Goal: Task Accomplishment & Management: Complete application form

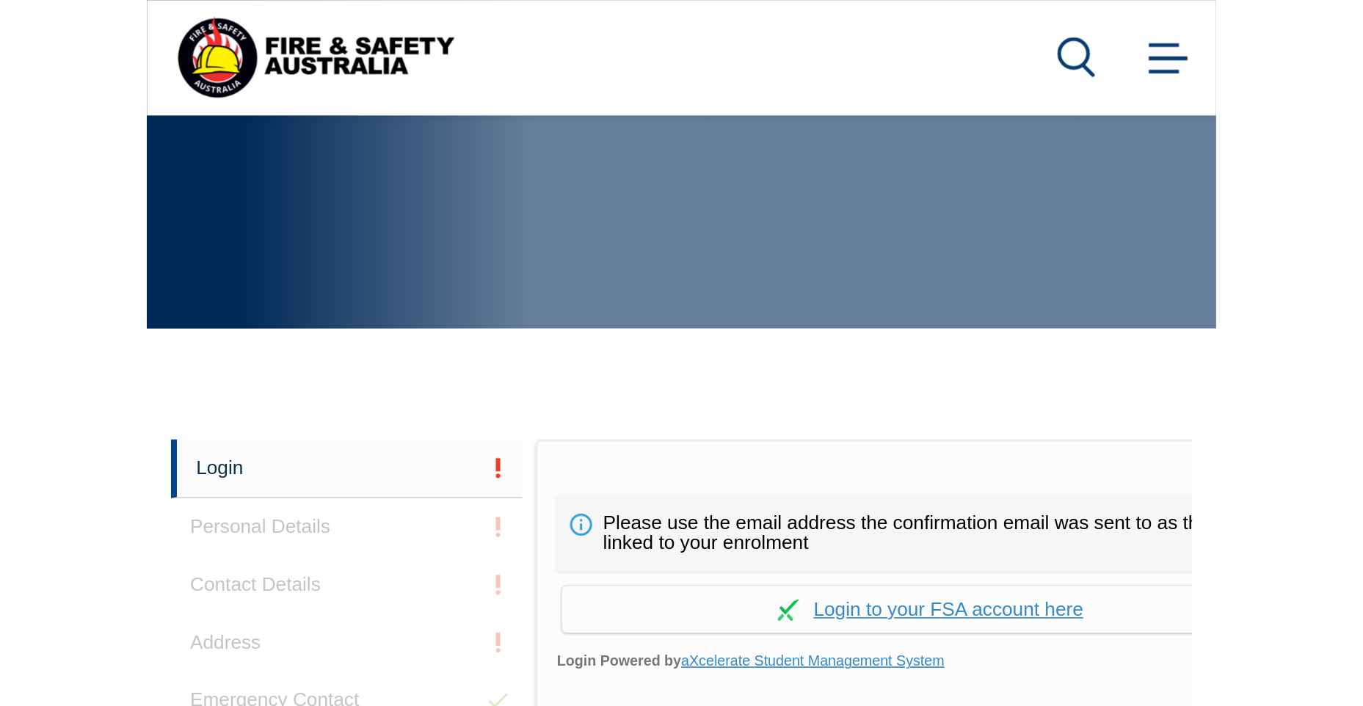
scroll to position [347, 0]
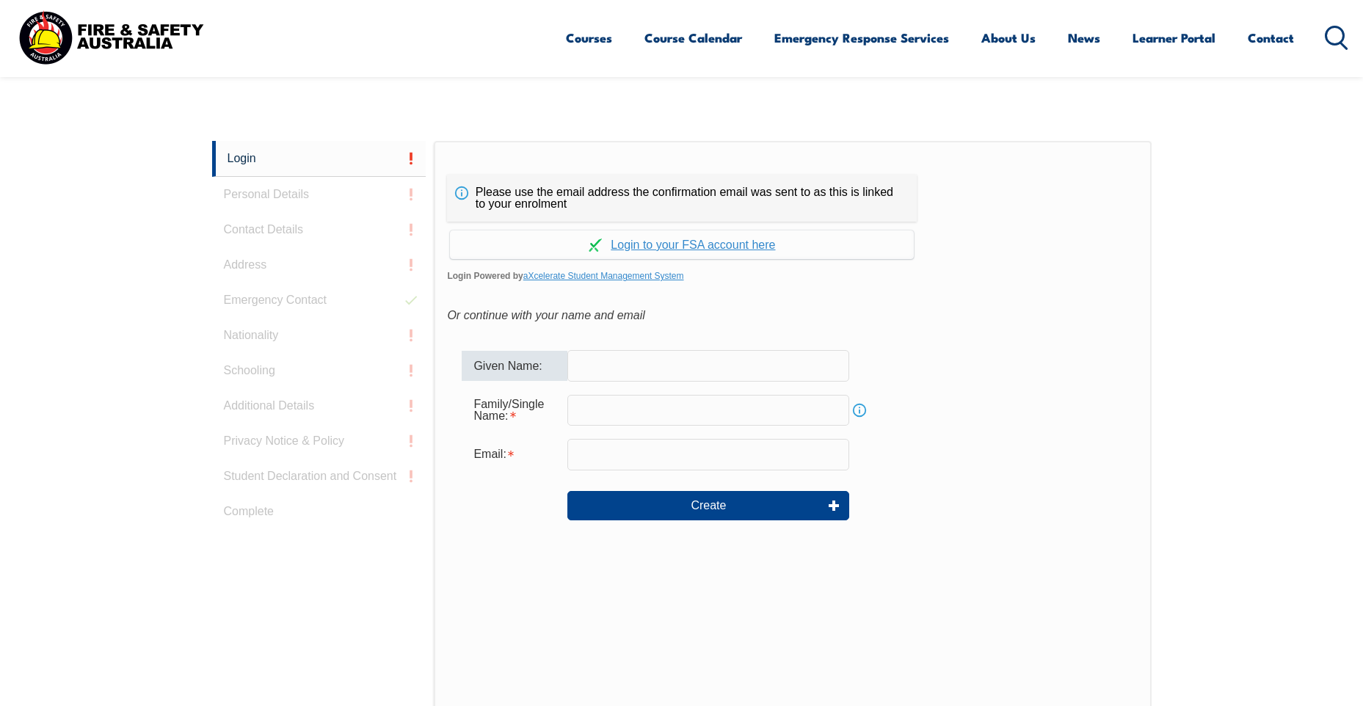
drag, startPoint x: 656, startPoint y: 368, endPoint x: 662, endPoint y: 372, distance: 7.9
click at [652, 368] on input "text" at bounding box center [709, 365] width 282 height 31
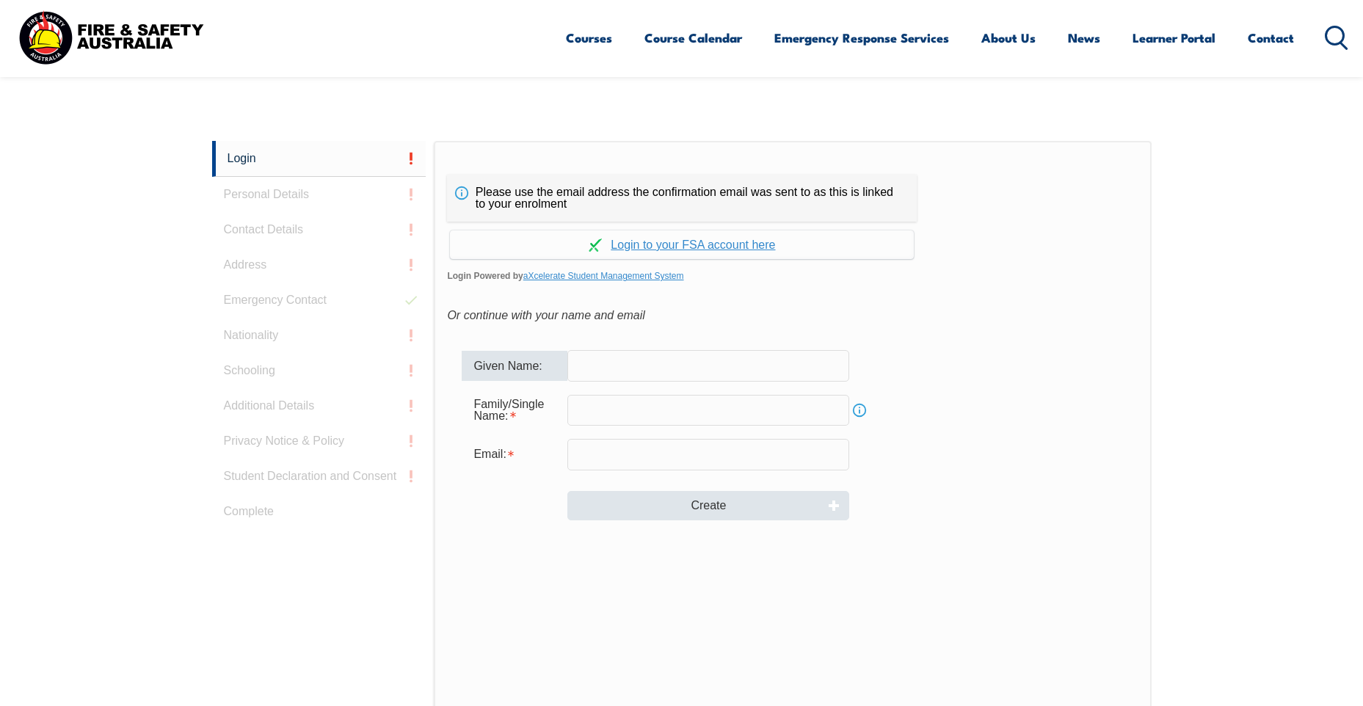
type input "[PERSON_NAME]"
type input "[PERSON_NAME][EMAIL_ADDRESS][DOMAIN_NAME]"
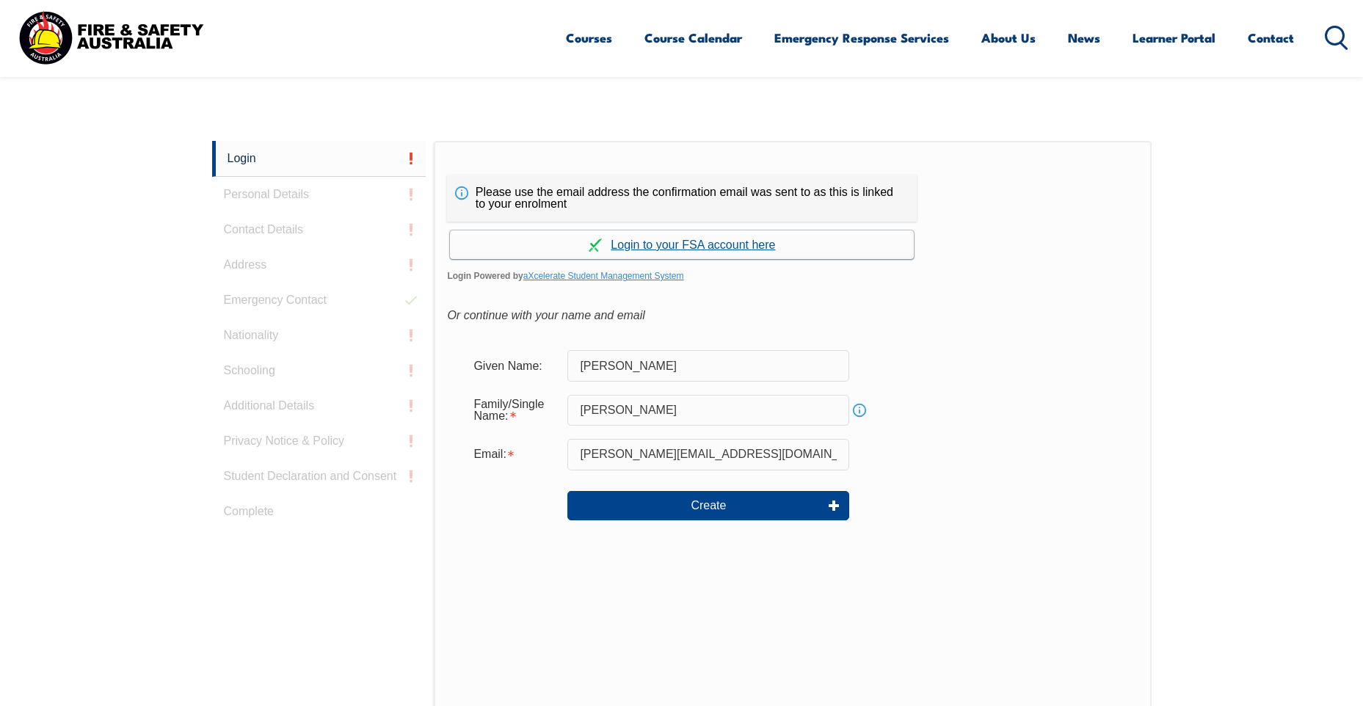
click at [652, 245] on link "Continue with aXcelerate" at bounding box center [682, 245] width 464 height 29
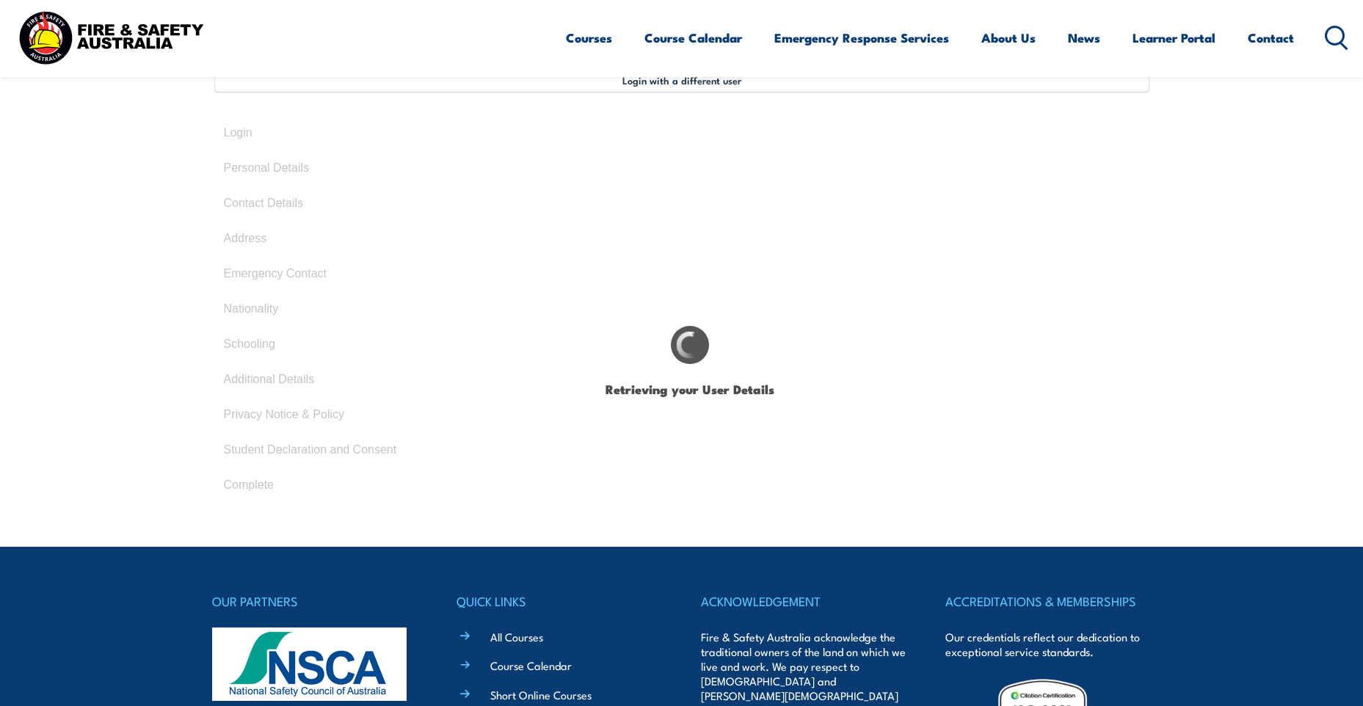
select select "Miss"
type input "Hannah"
type input "Olivia Rose"
type input "Taylor"
type input "February 11, 1996"
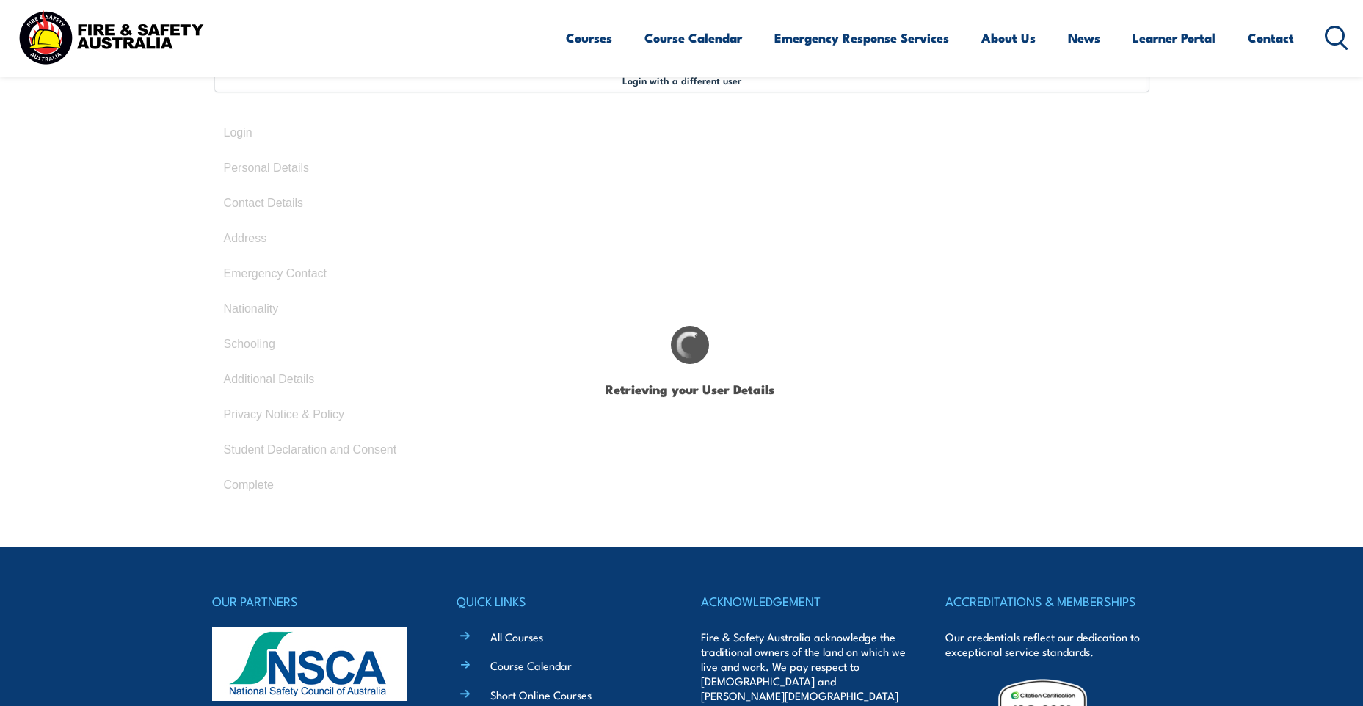
type input "42S8KD2TX5"
select select "F"
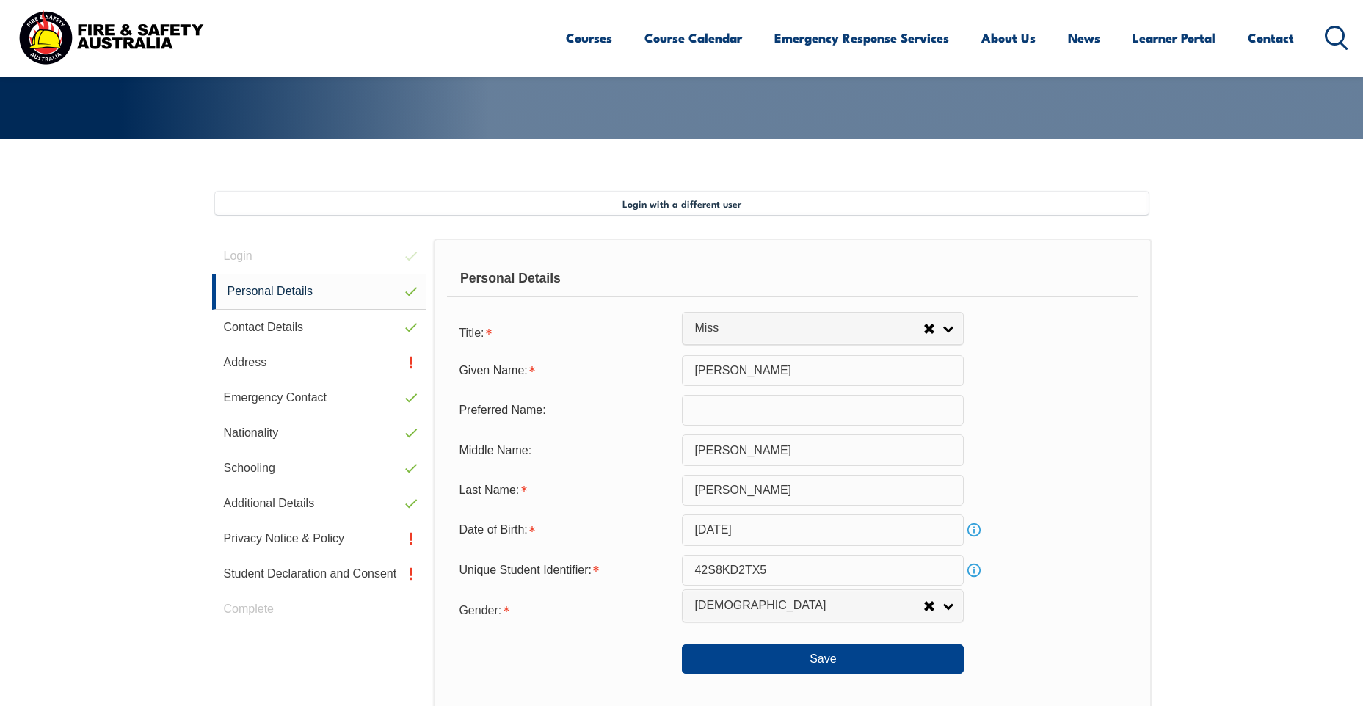
scroll to position [400, 0]
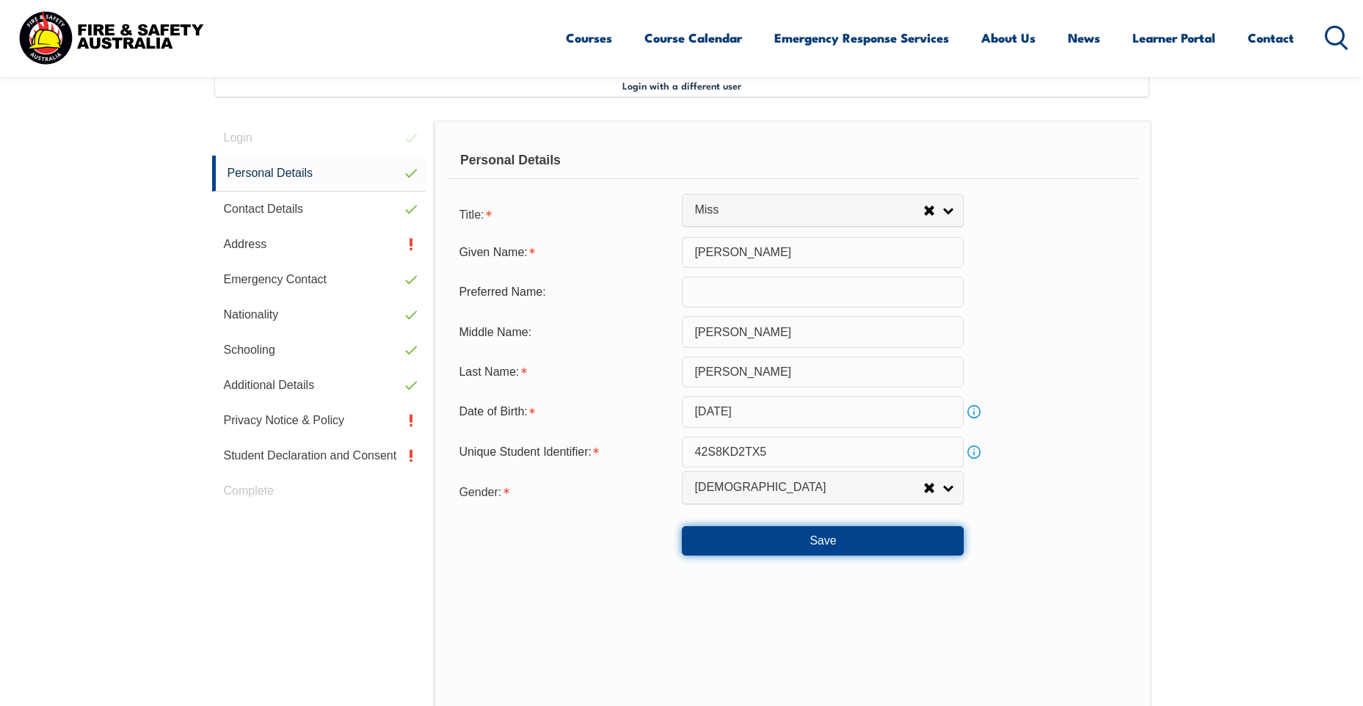
click at [849, 541] on button "Save" at bounding box center [823, 540] width 282 height 29
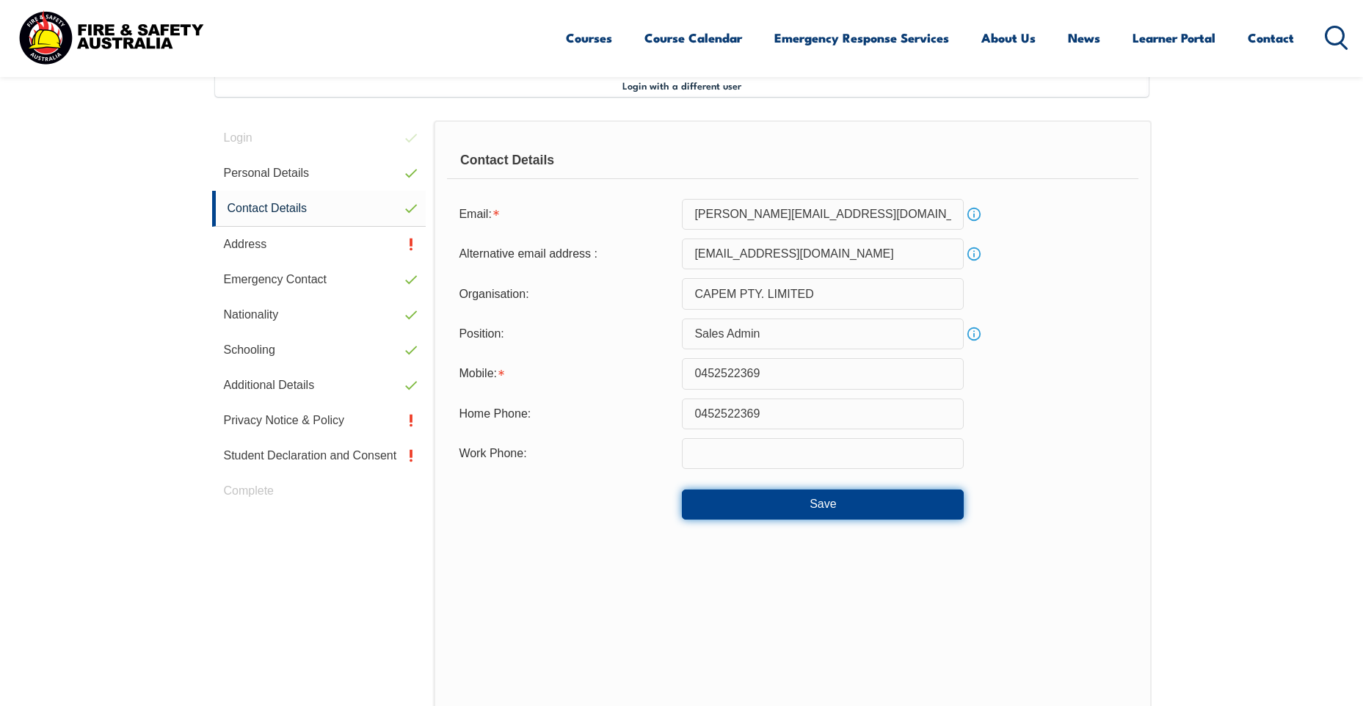
click at [859, 514] on button "Save" at bounding box center [823, 504] width 282 height 29
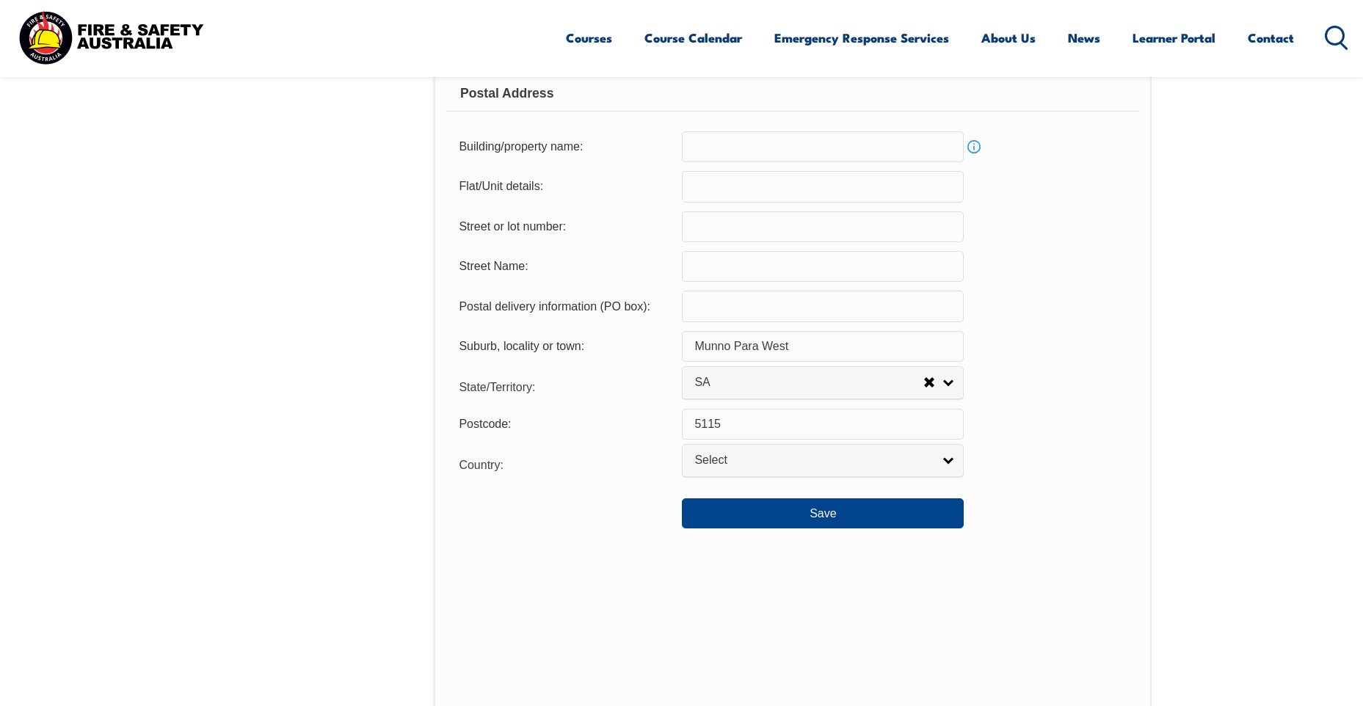
scroll to position [988, 0]
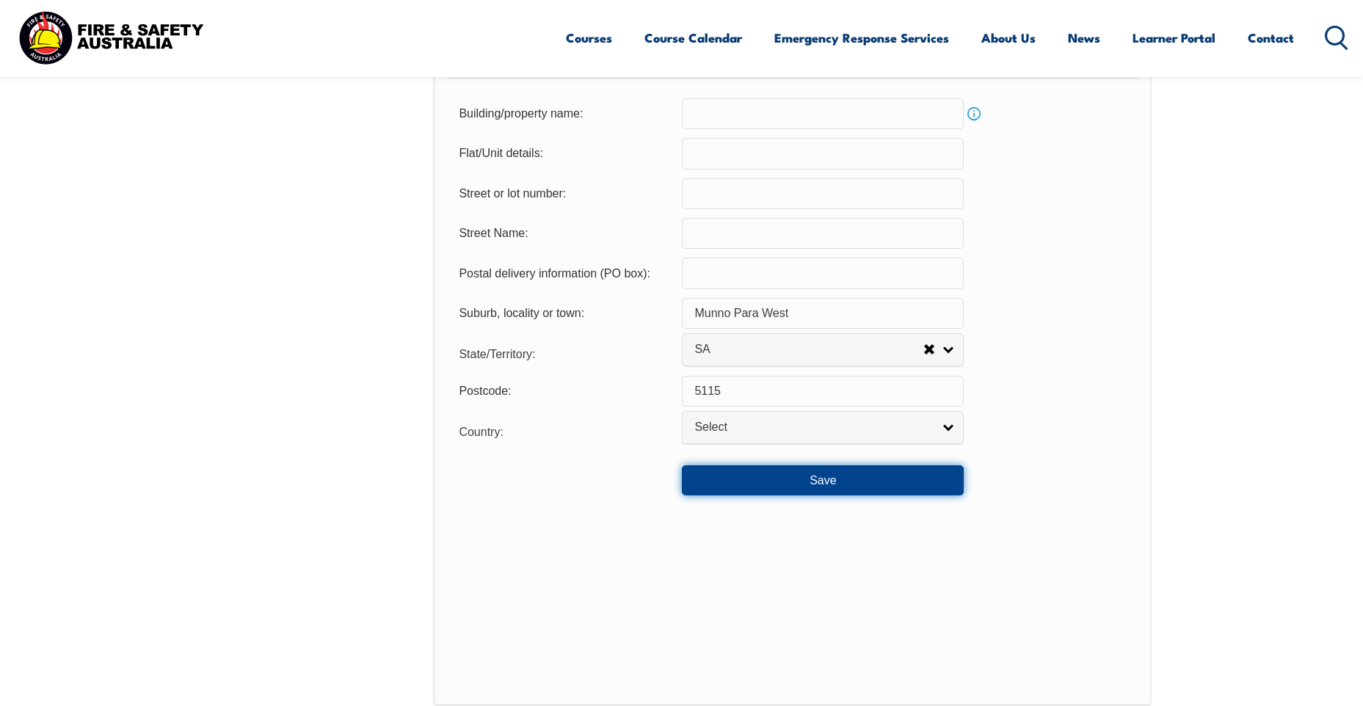
click at [857, 479] on button "Save" at bounding box center [823, 479] width 282 height 29
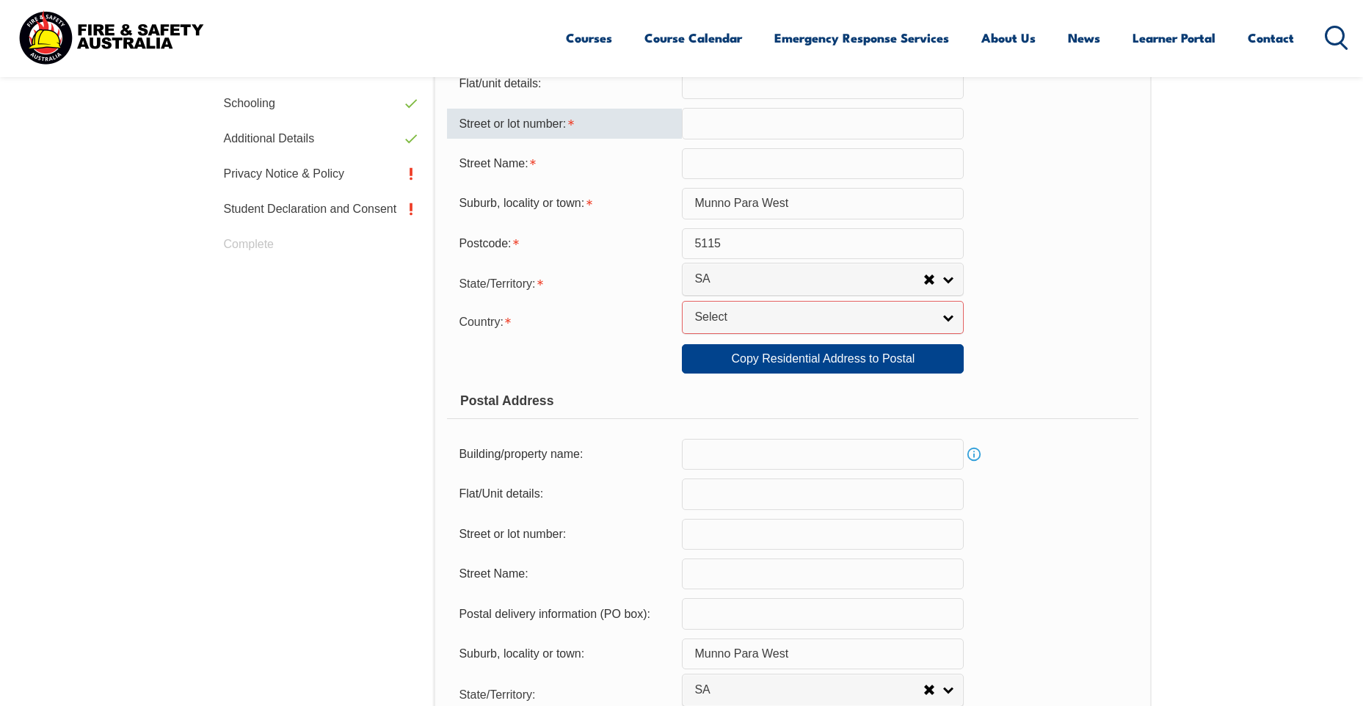
scroll to position [643, 0]
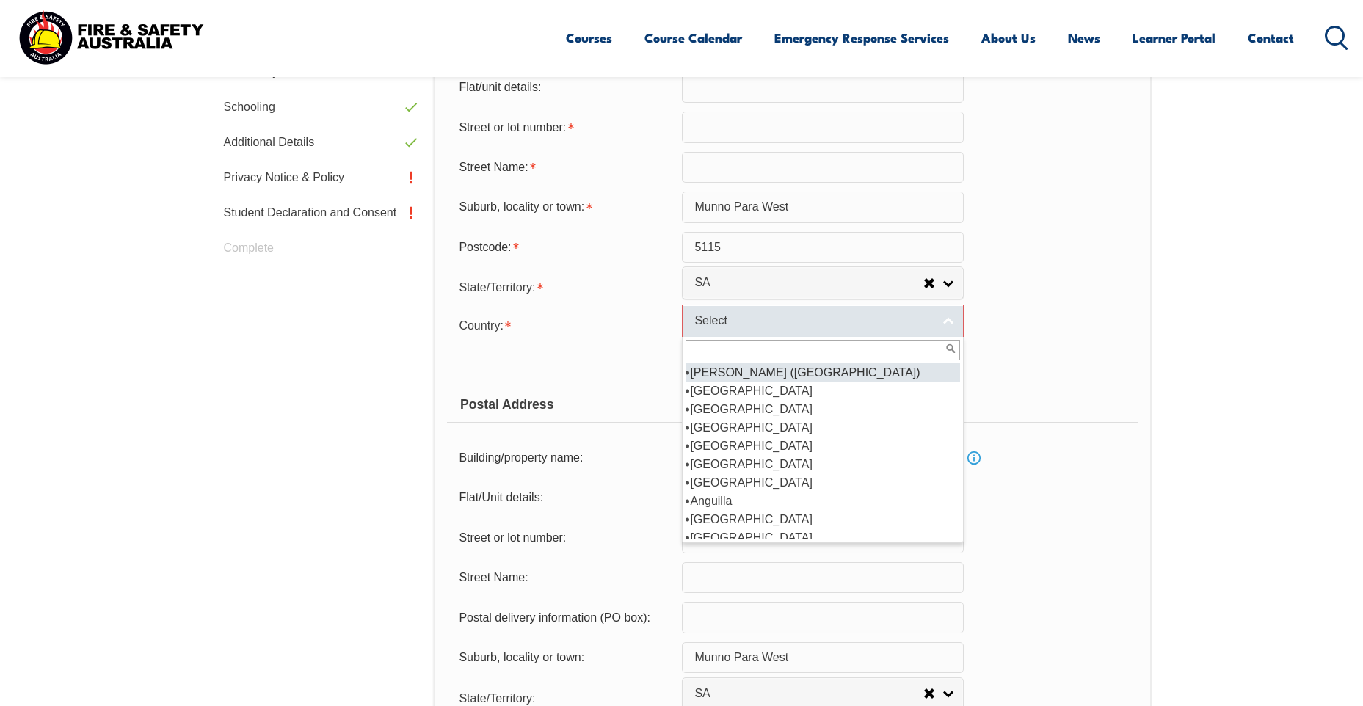
click at [765, 323] on span "Select" at bounding box center [814, 321] width 238 height 15
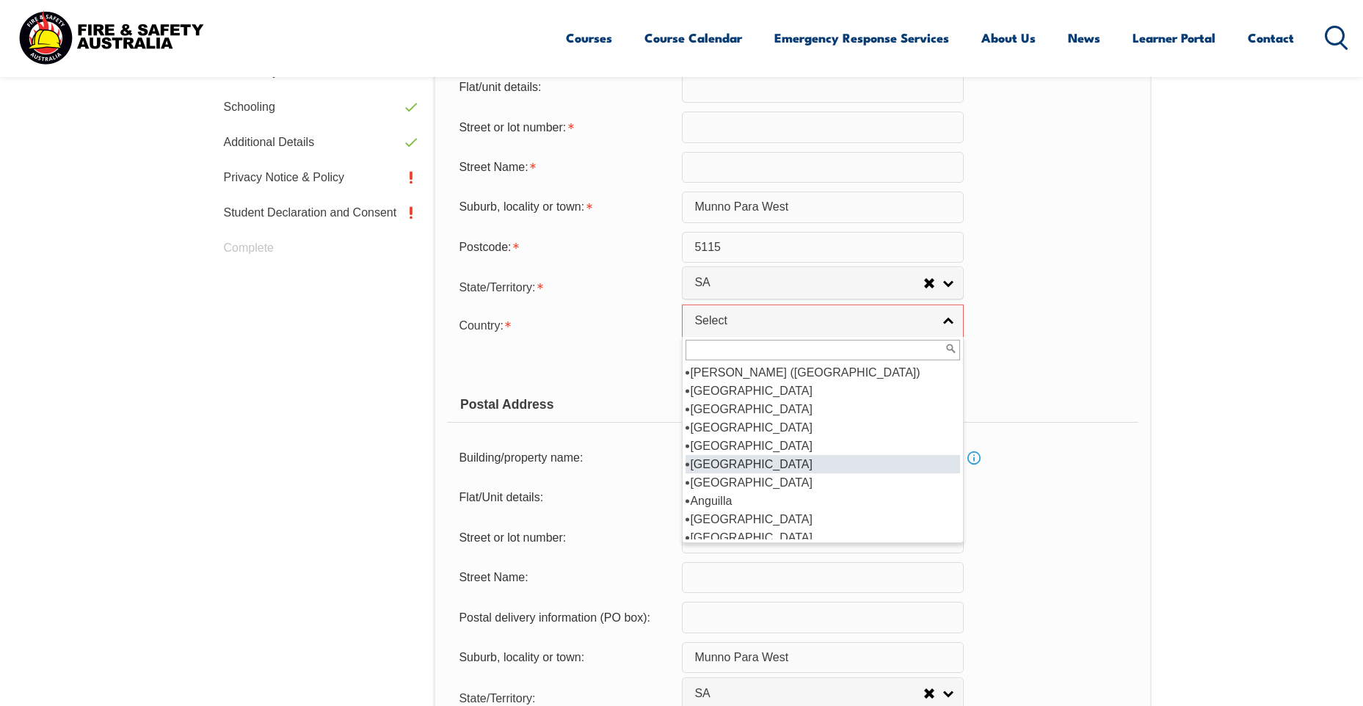
scroll to position [220, 0]
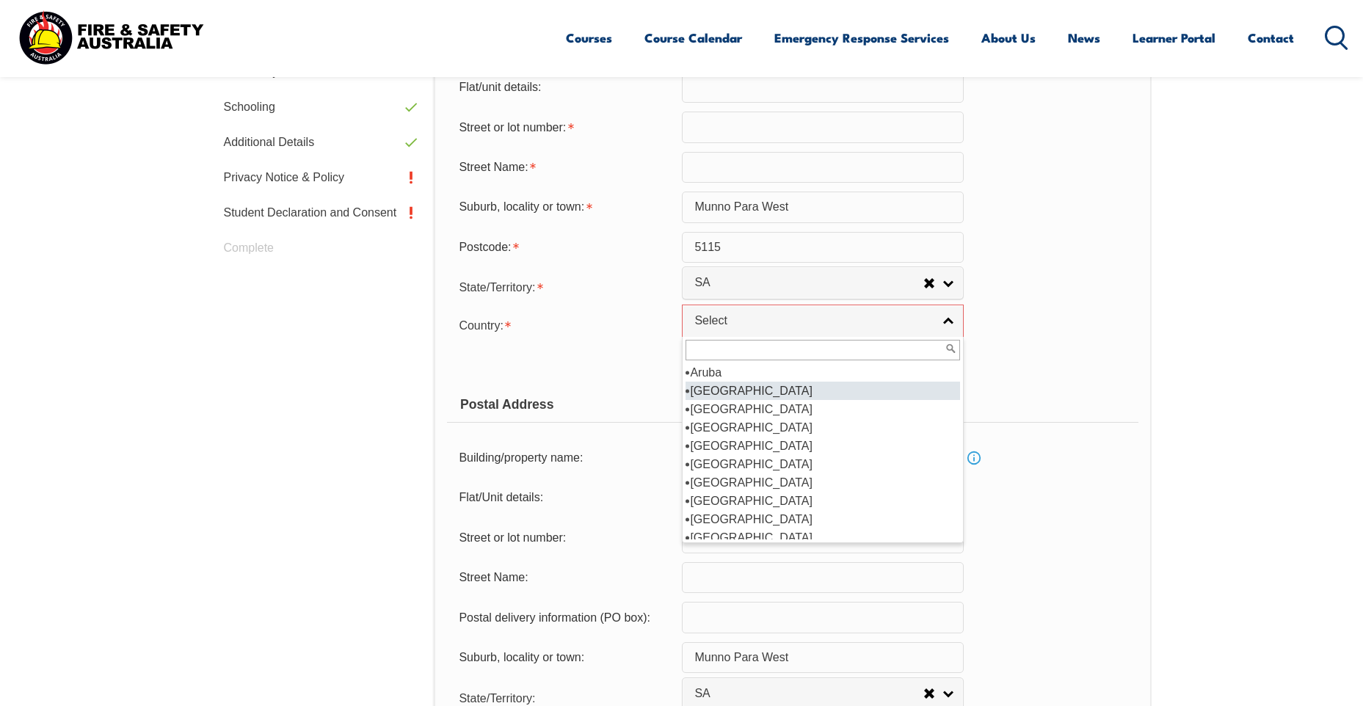
click at [728, 390] on li "[GEOGRAPHIC_DATA]" at bounding box center [823, 391] width 275 height 18
select select "1101"
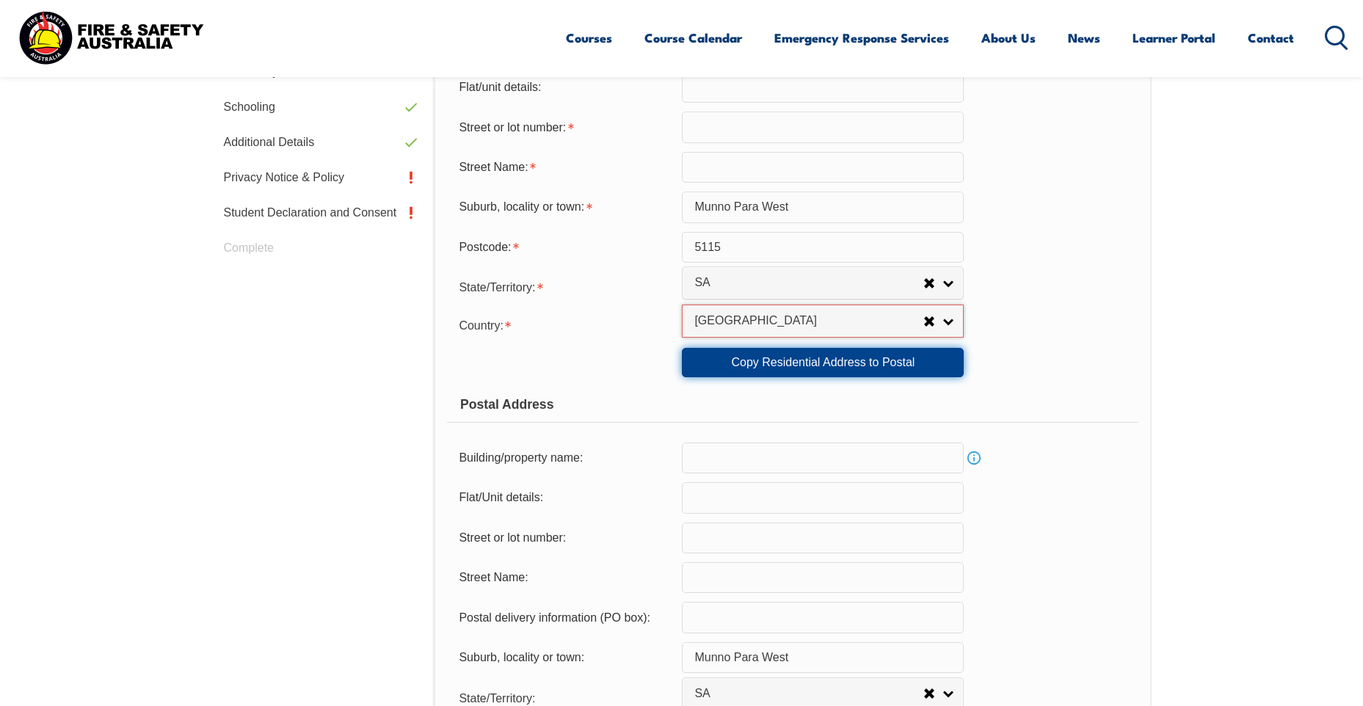
click at [739, 363] on link "Copy Residential Address to Postal" at bounding box center [823, 362] width 282 height 29
select select "1101"
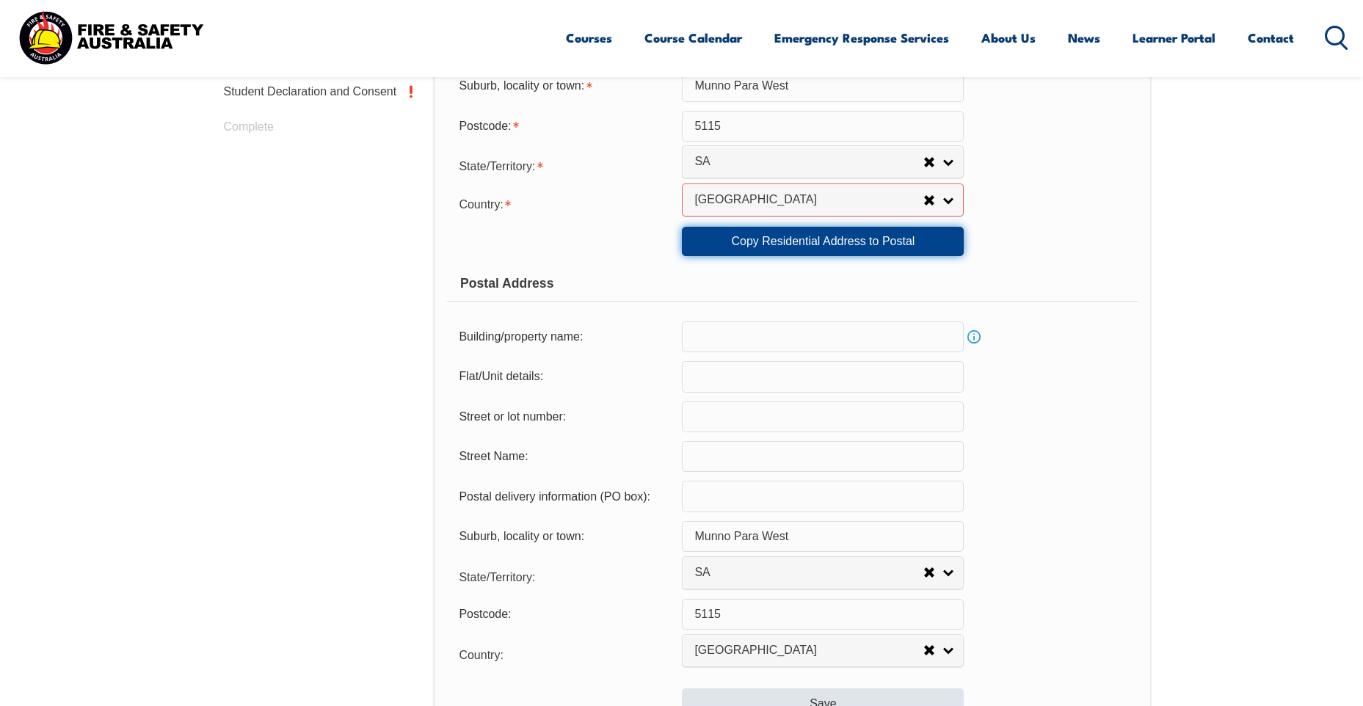
scroll to position [937, 0]
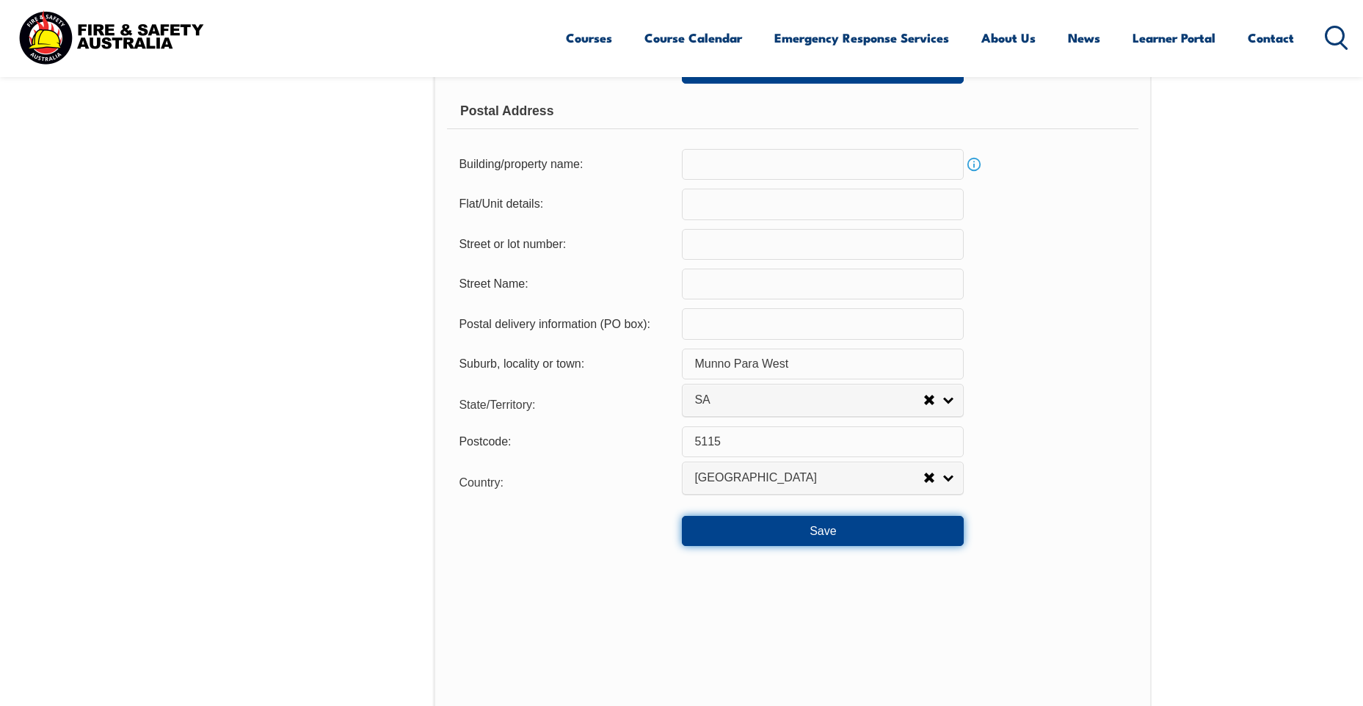
click at [757, 521] on button "Save" at bounding box center [823, 530] width 282 height 29
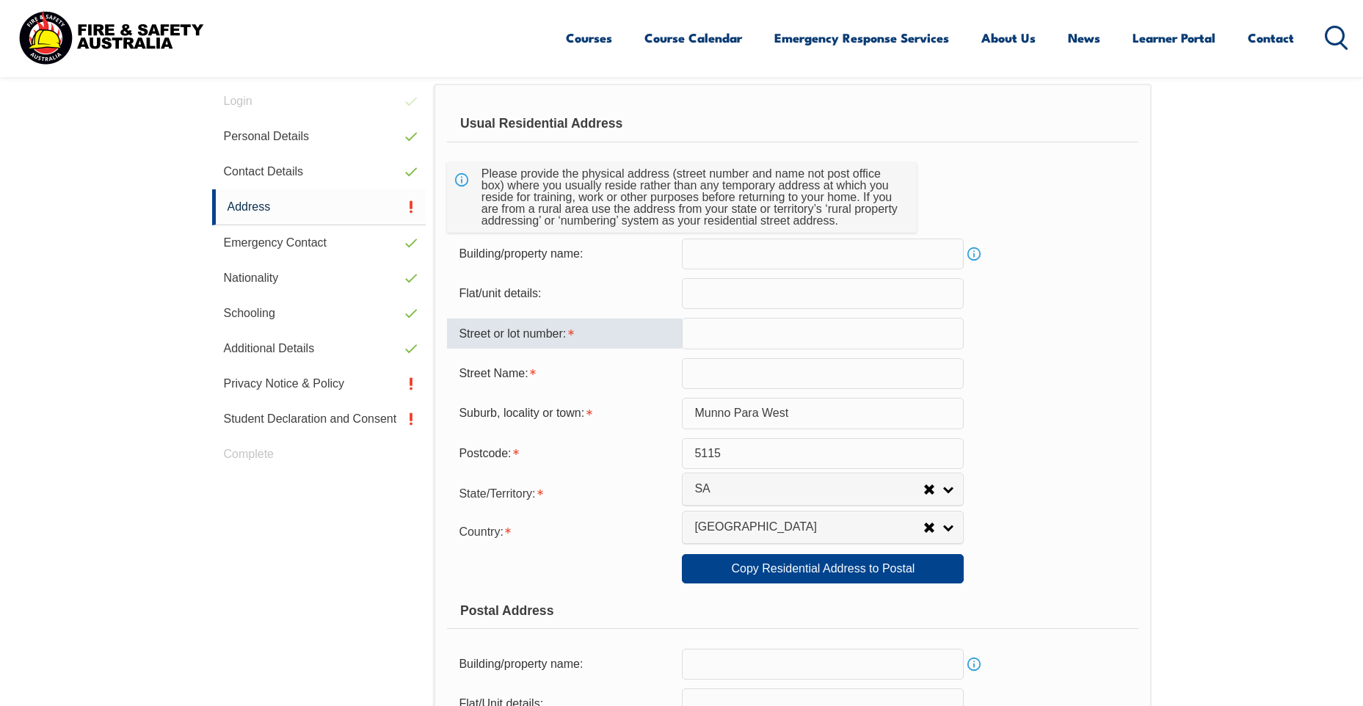
scroll to position [388, 0]
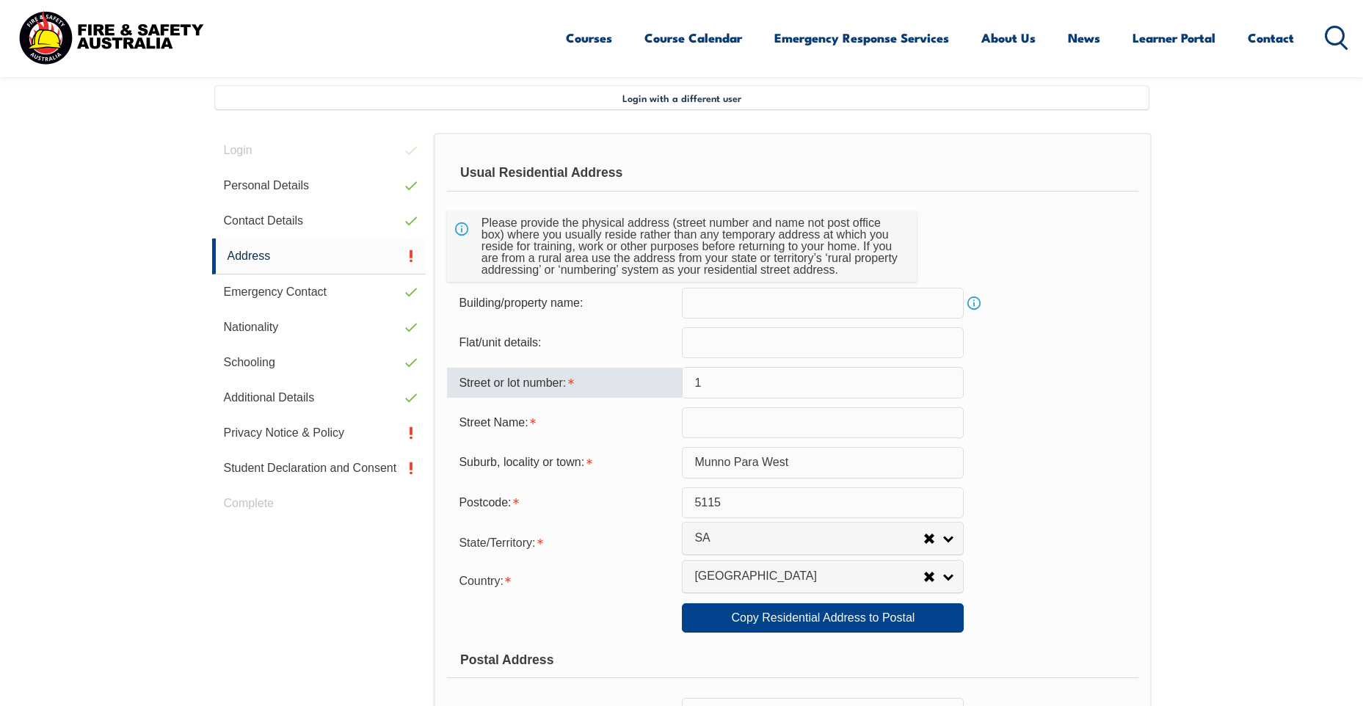
type input "17"
type input "Nybo Court"
type input "17"
type input "Nybo Court"
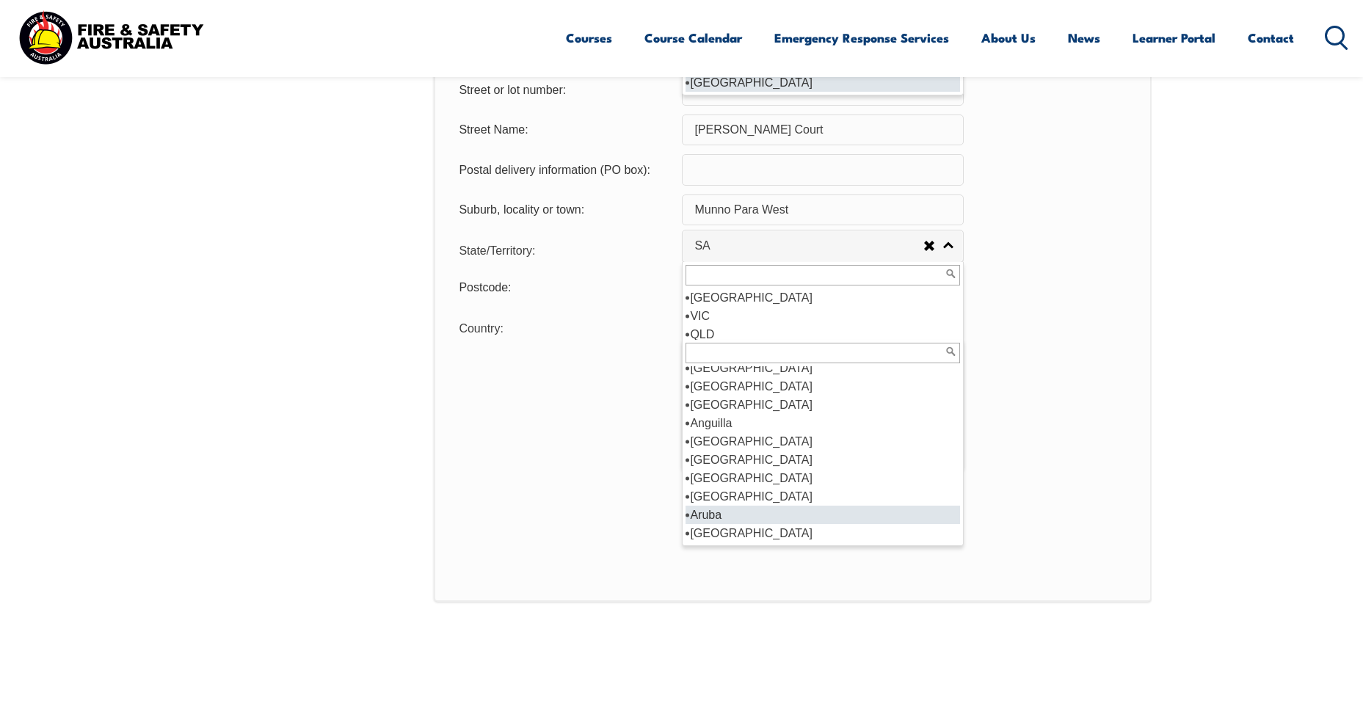
scroll to position [136, 0]
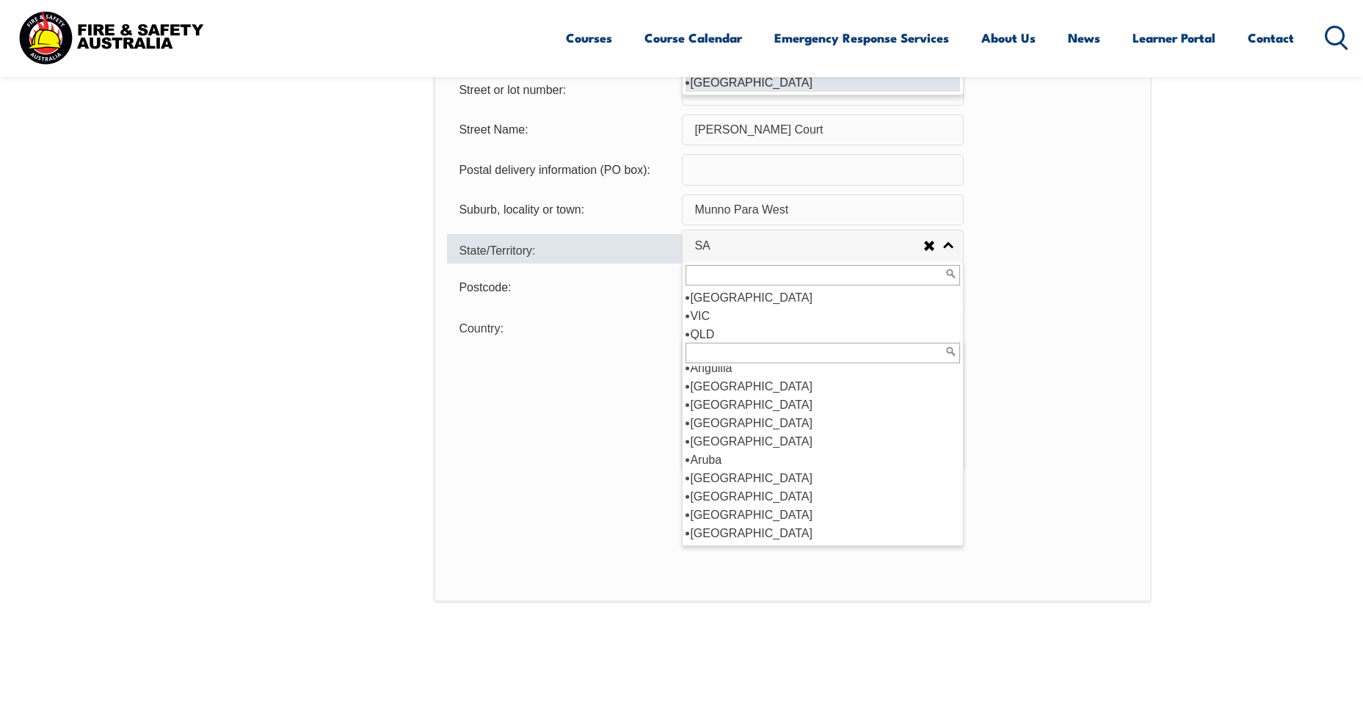
click at [468, 236] on div "State/Territory:" at bounding box center [564, 248] width 235 height 29
click at [1053, 239] on div "State/Territory: NSW VIC QLD SA WA TAS NT ACT Other Australian Territory Overse…" at bounding box center [792, 248] width 691 height 29
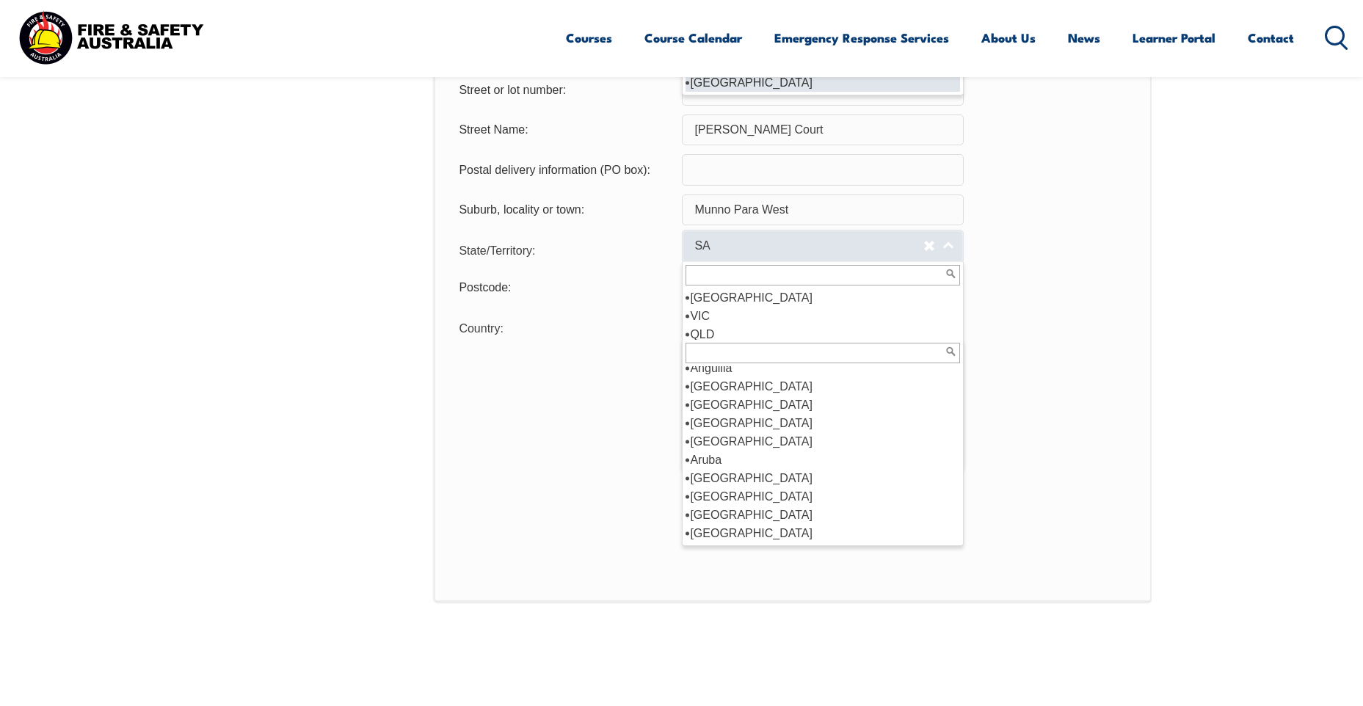
click at [953, 250] on link "SA" at bounding box center [823, 246] width 282 height 33
click at [1060, 444] on div "Usual Residential Address Please provide the physical address (street number an…" at bounding box center [792, 16] width 717 height 1173
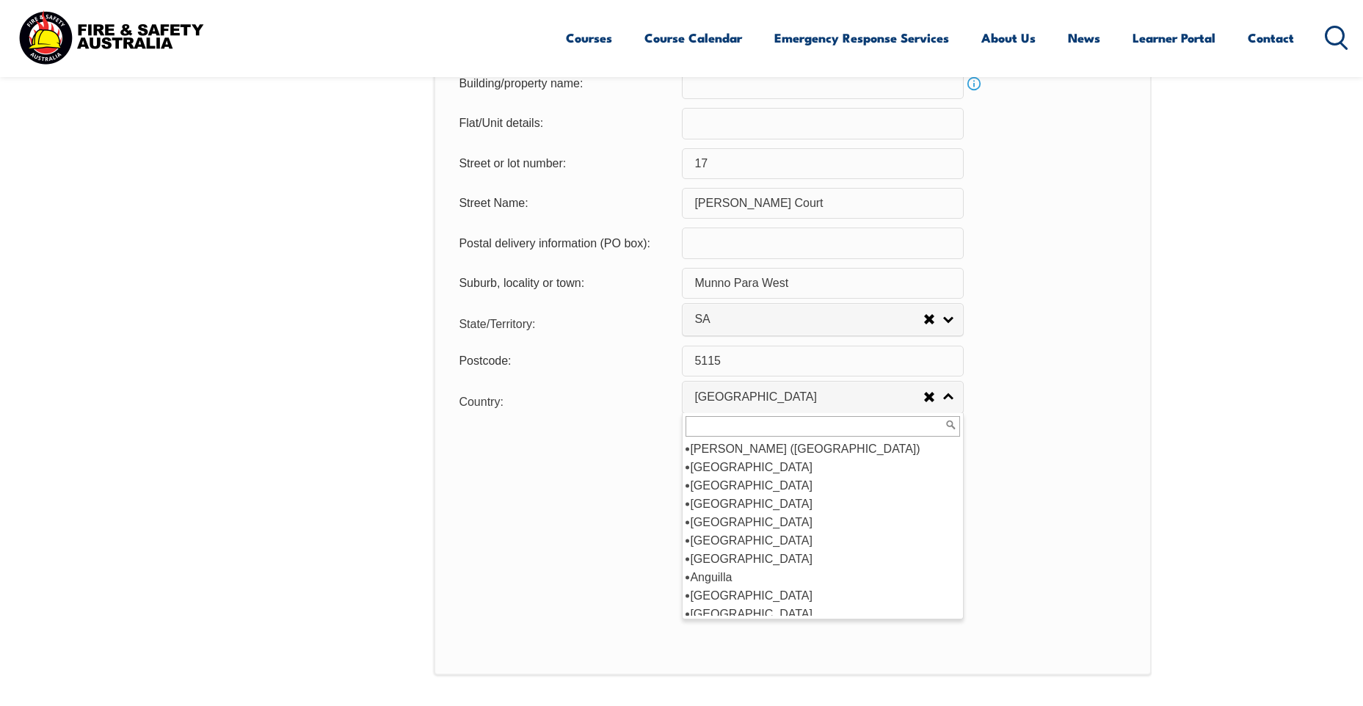
scroll to position [651, 0]
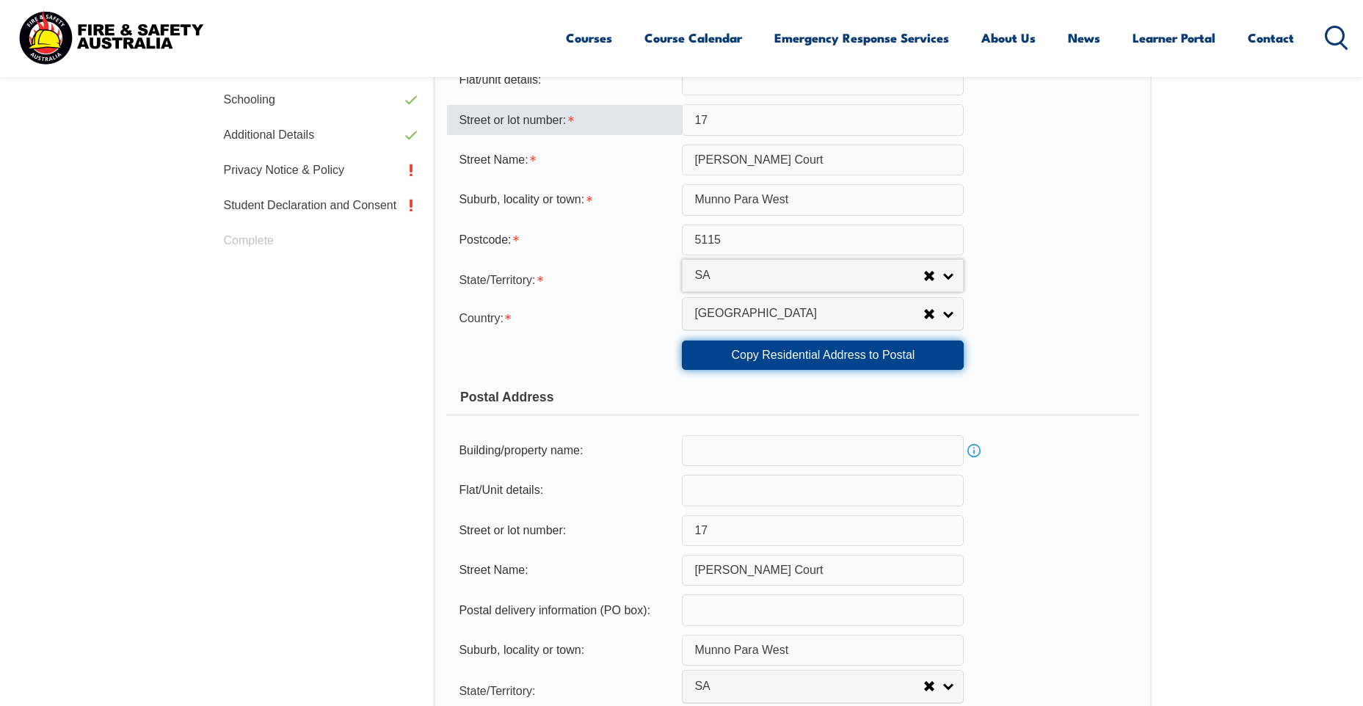
drag, startPoint x: 816, startPoint y: 361, endPoint x: 829, endPoint y: 363, distance: 13.3
click at [815, 361] on link "Copy Residential Address to Postal" at bounding box center [823, 355] width 282 height 29
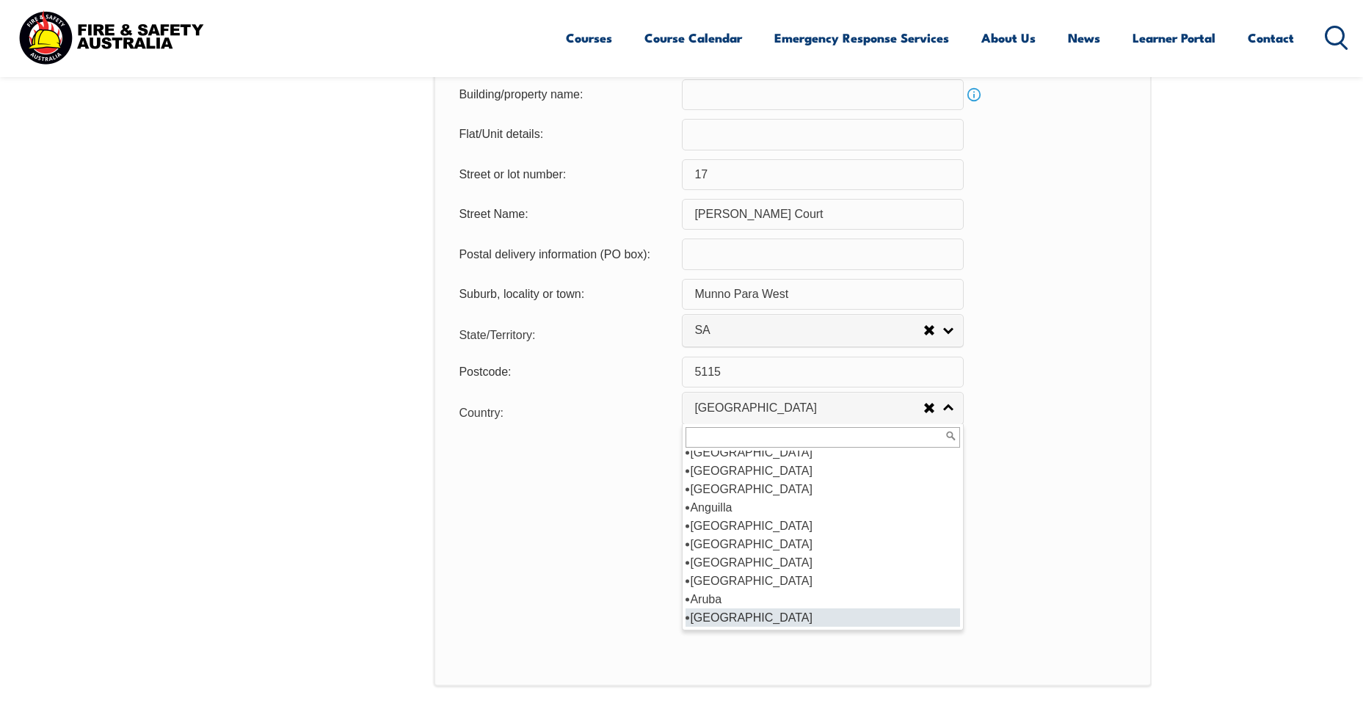
scroll to position [1018, 0]
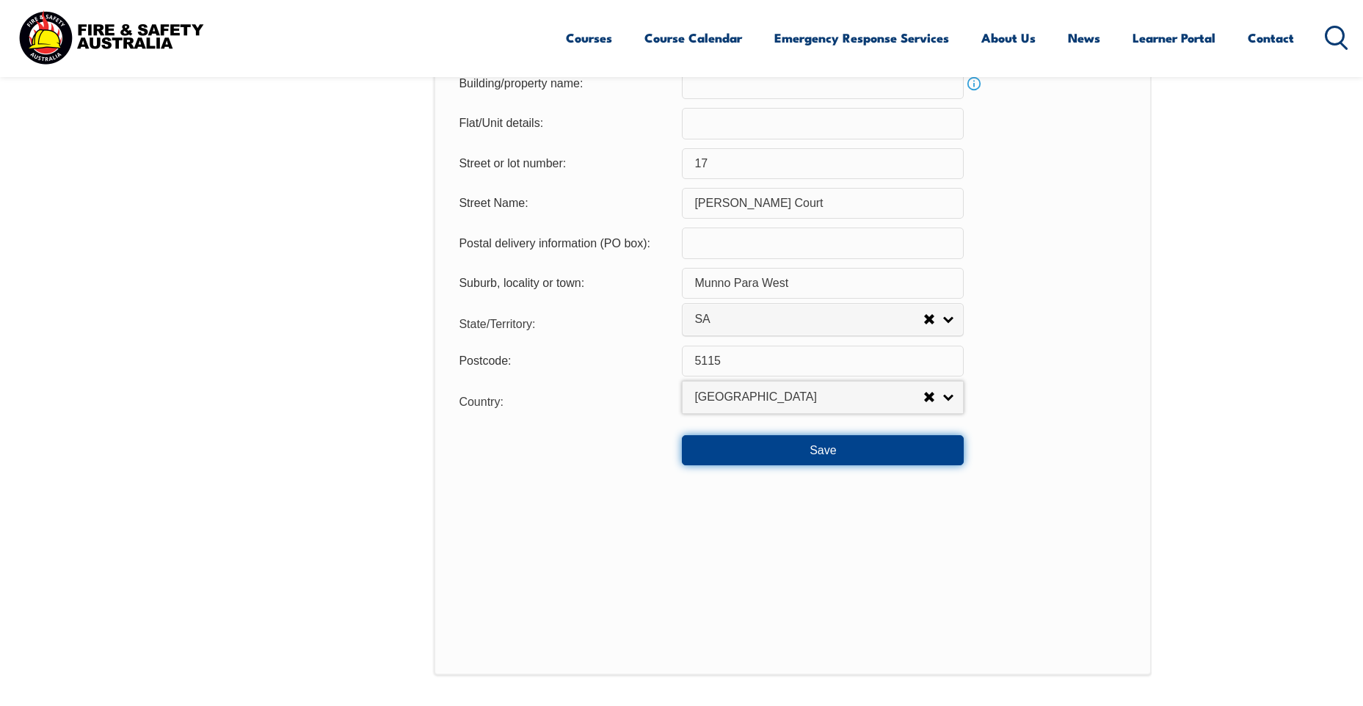
click at [780, 449] on button "Save" at bounding box center [823, 449] width 282 height 29
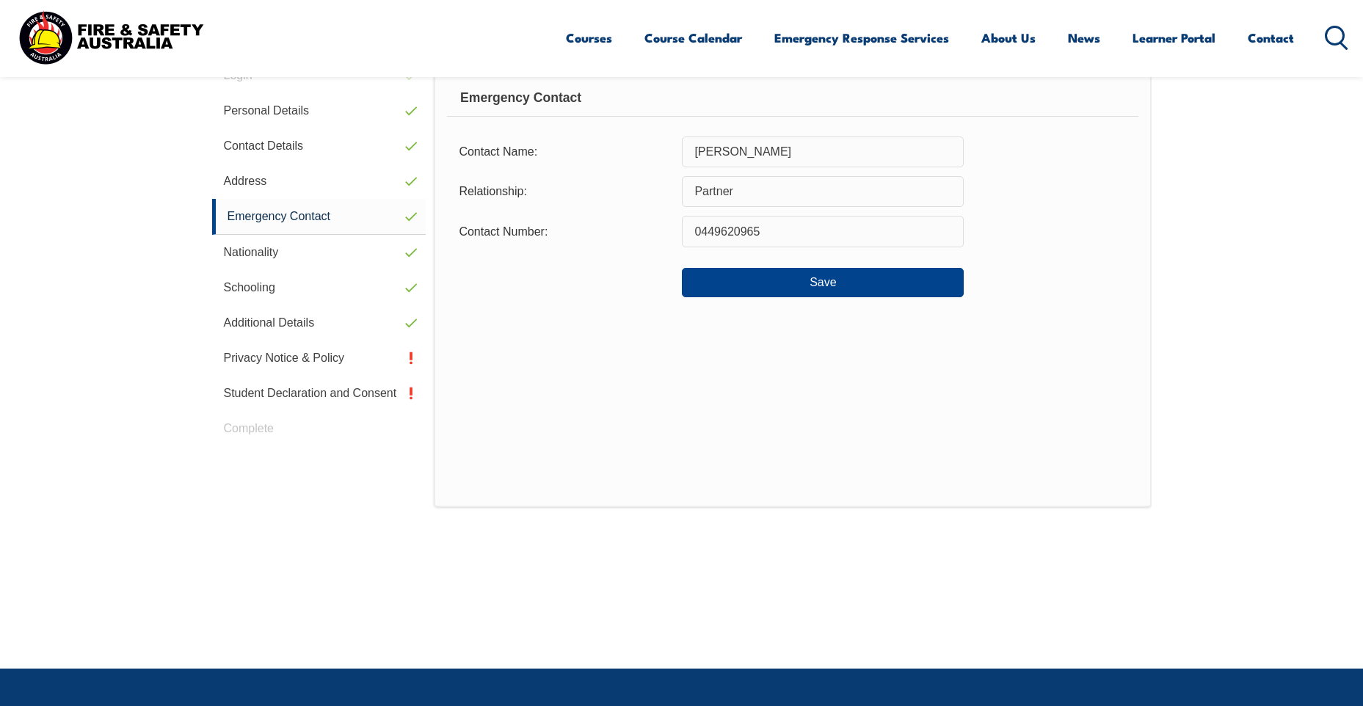
scroll to position [400, 0]
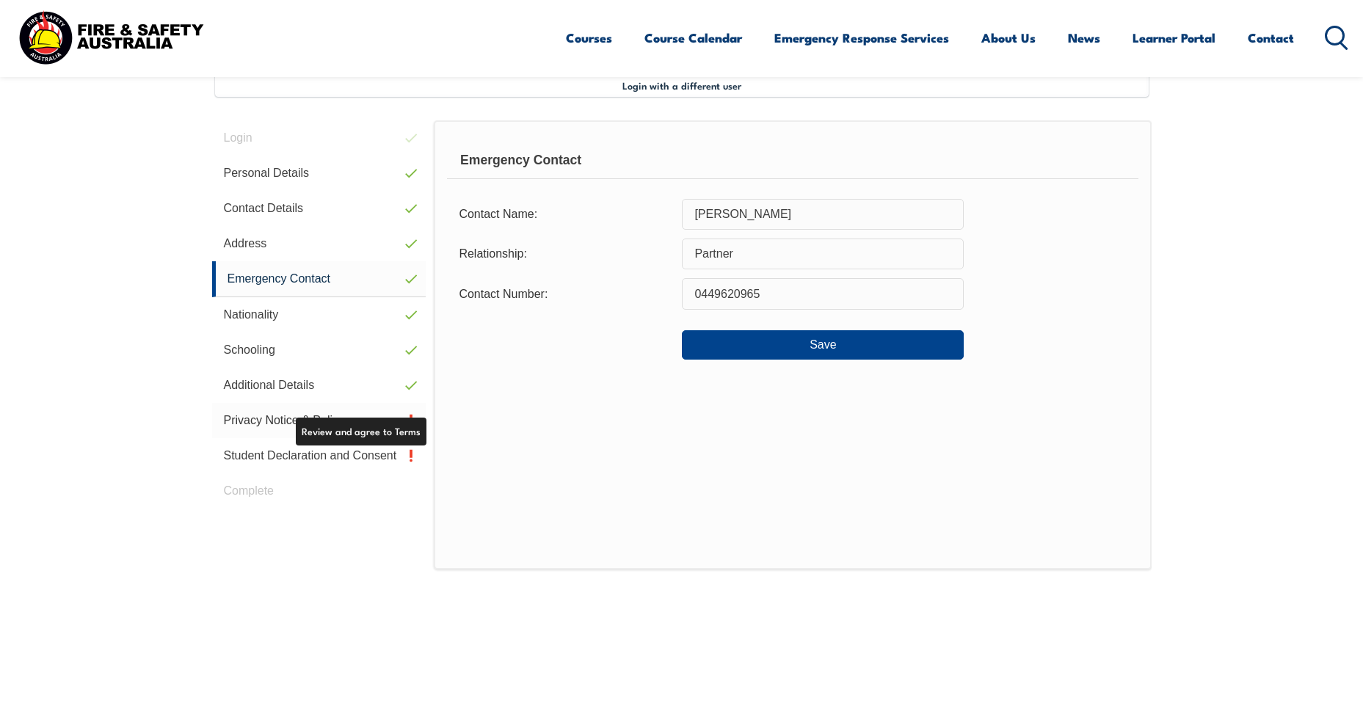
click at [272, 417] on link "Privacy Notice & Policy" at bounding box center [319, 420] width 214 height 35
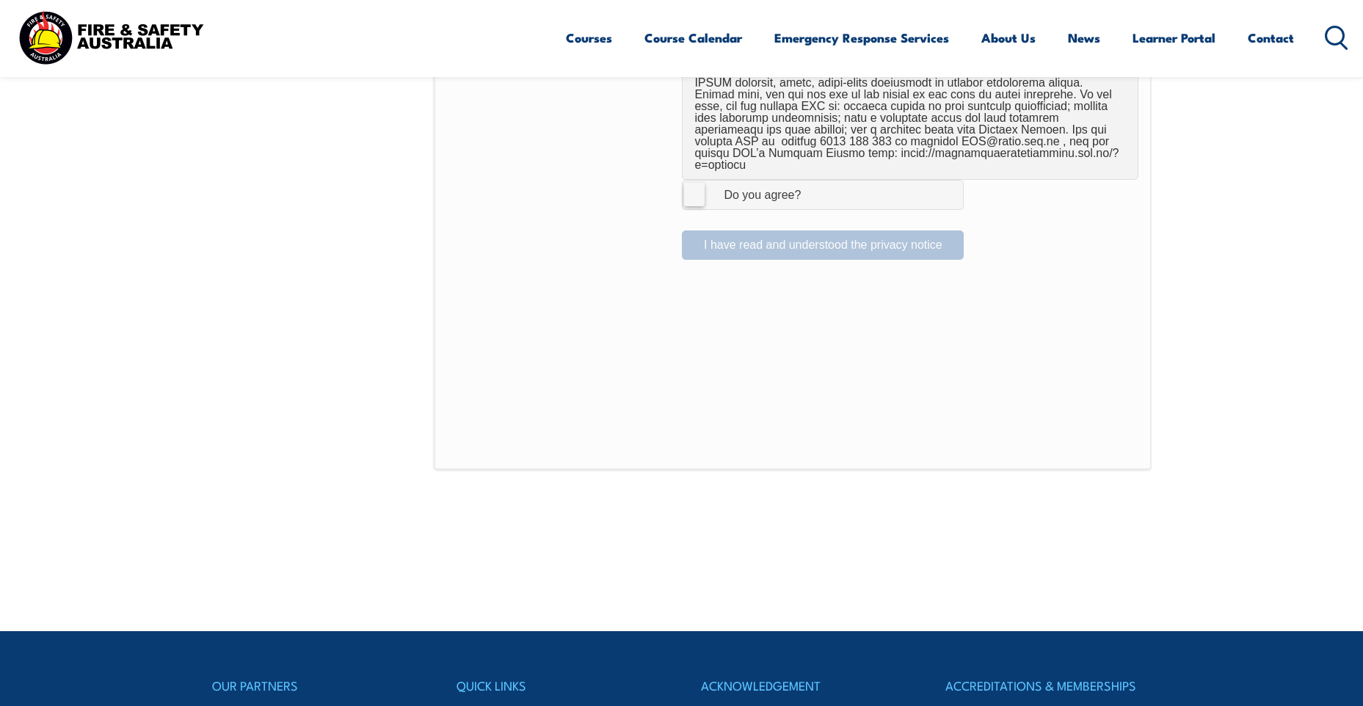
scroll to position [1061, 0]
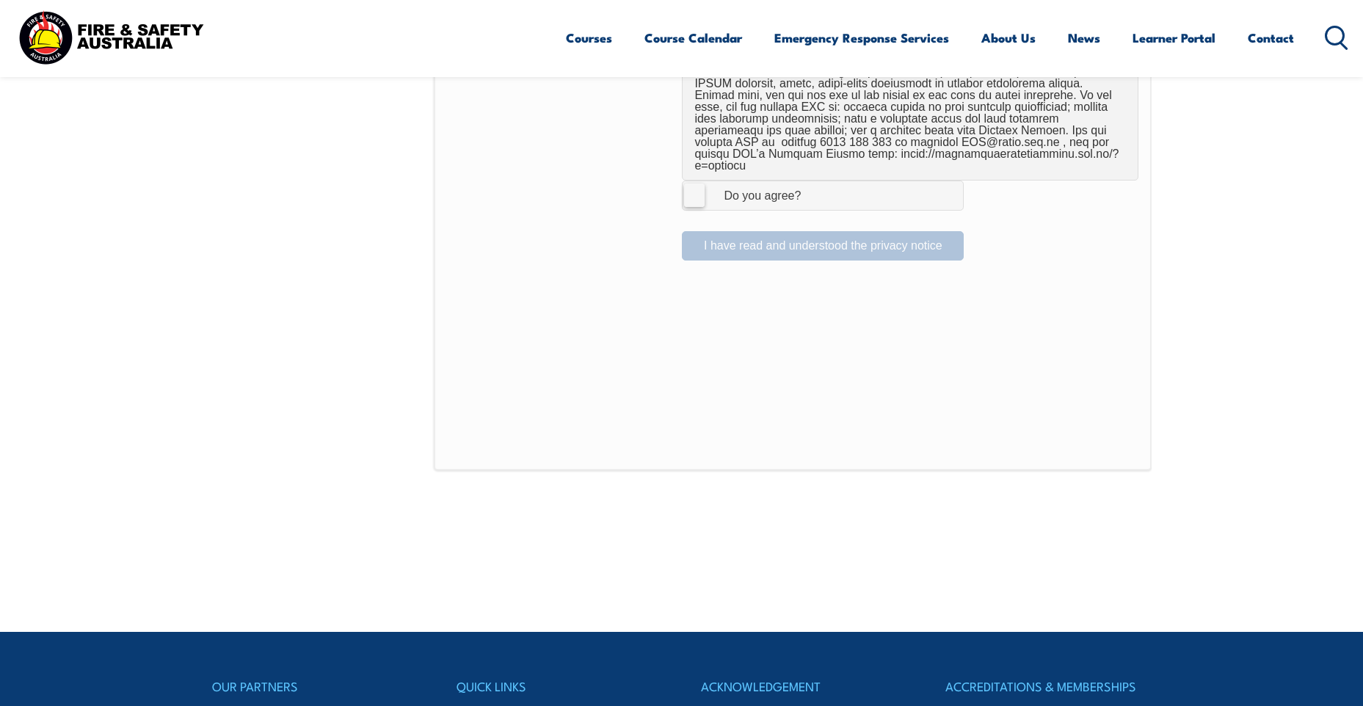
drag, startPoint x: 698, startPoint y: 180, endPoint x: 717, endPoint y: 199, distance: 27.5
click at [699, 181] on label "I Agree Do you agree?" at bounding box center [823, 195] width 282 height 29
click at [813, 181] on input "I Agree Do you agree?" at bounding box center [825, 195] width 25 height 28
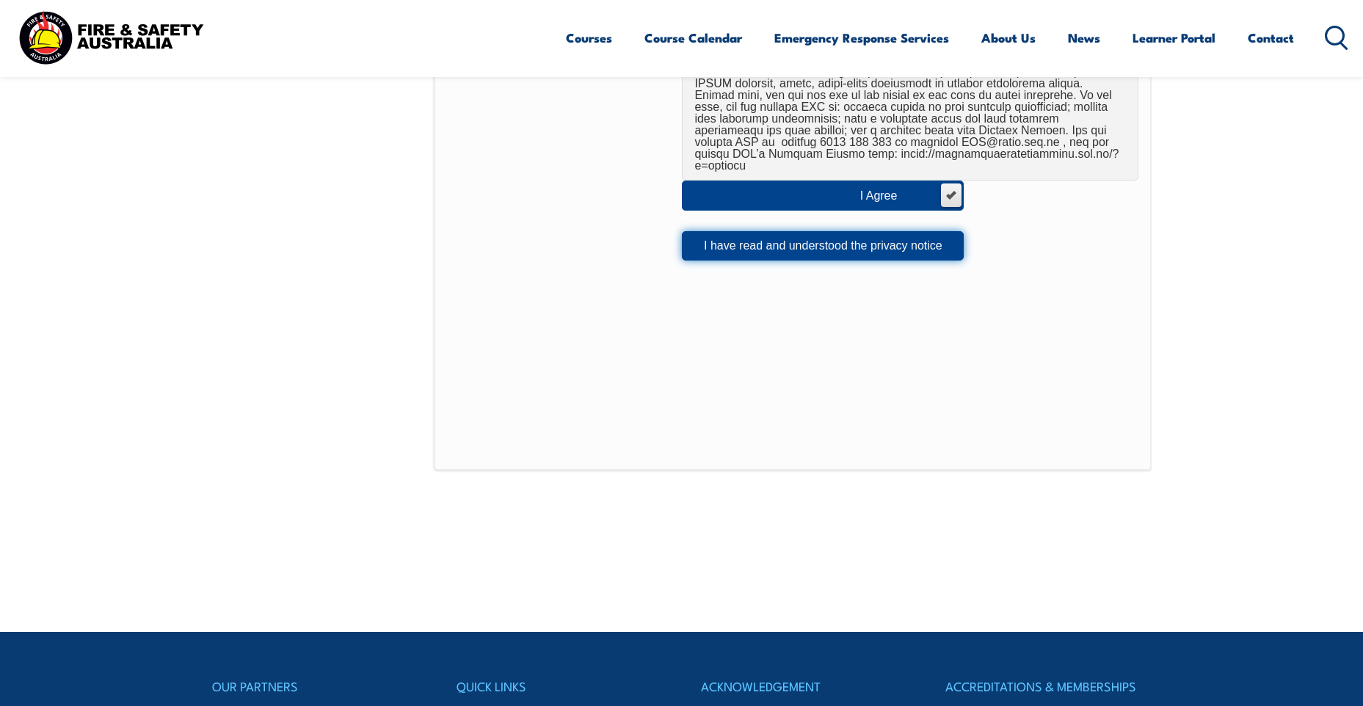
click at [750, 232] on button "I have read and understood the privacy notice" at bounding box center [823, 245] width 282 height 29
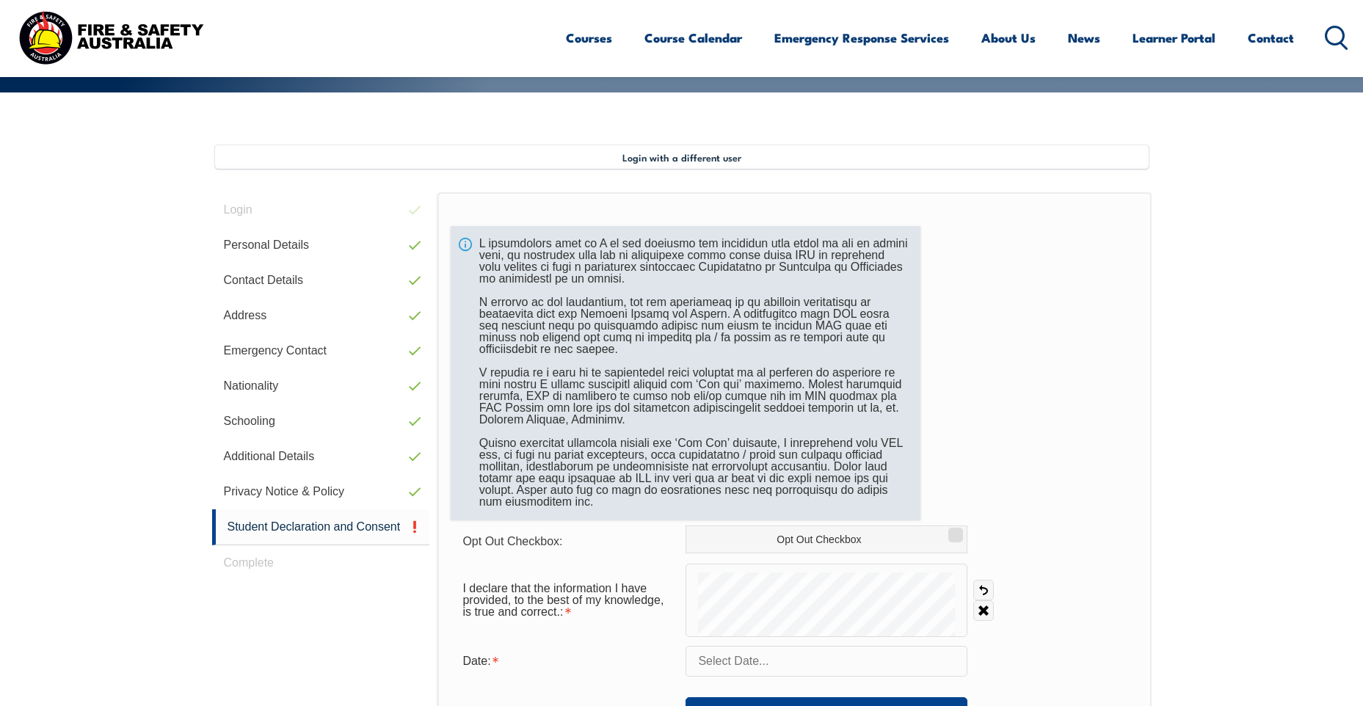
scroll to position [472, 0]
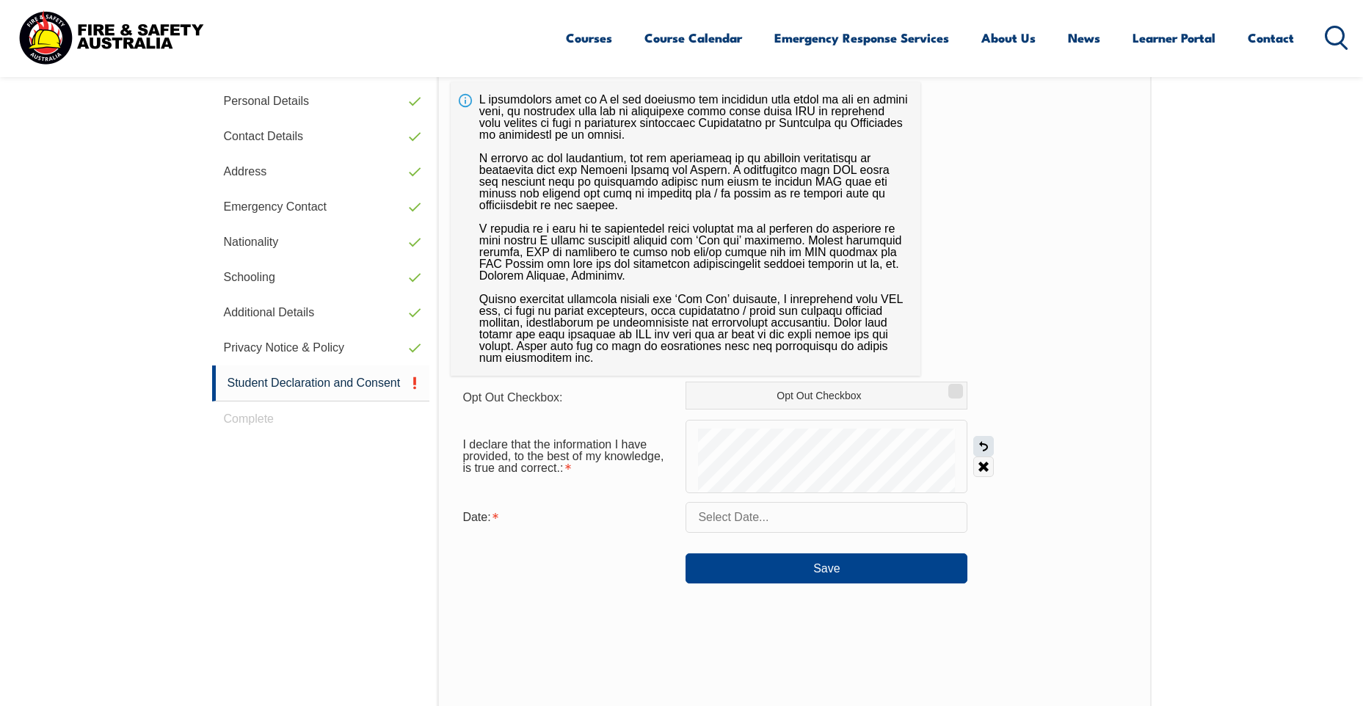
click at [986, 446] on link "Undo" at bounding box center [984, 446] width 21 height 21
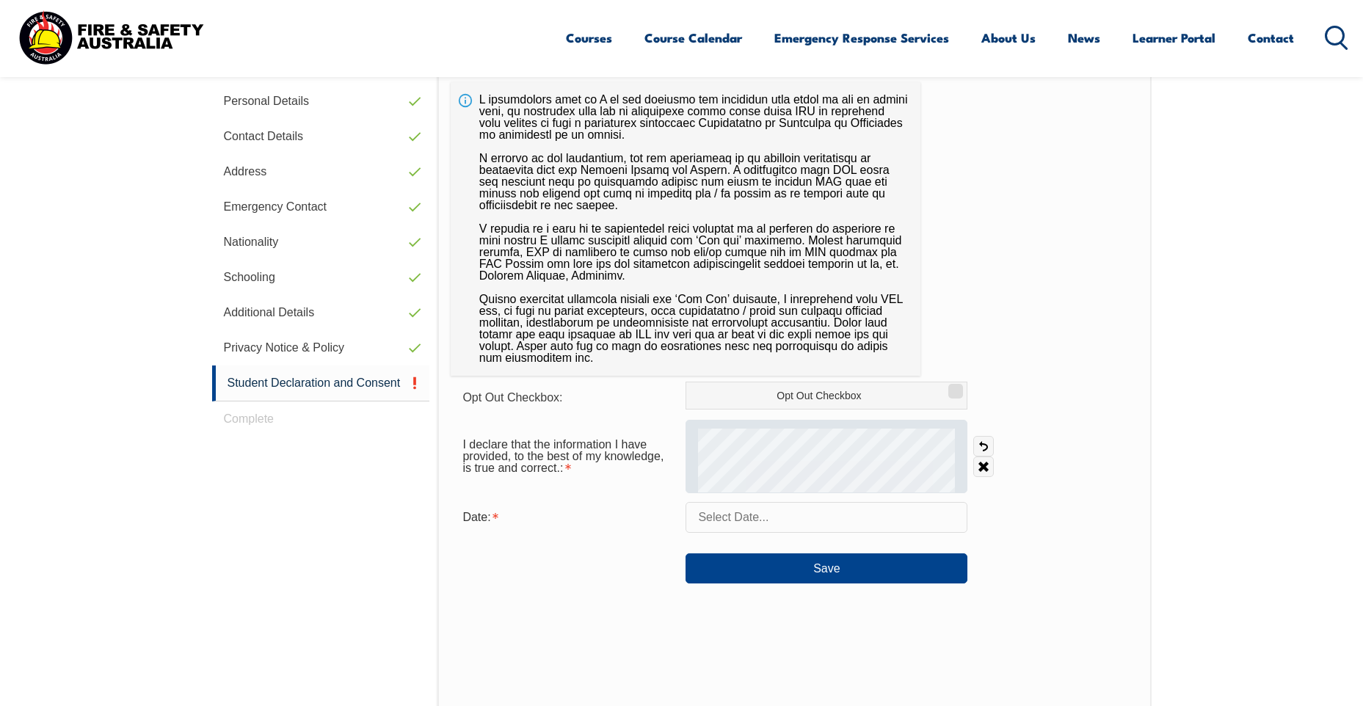
click at [754, 484] on div at bounding box center [827, 456] width 282 height 73
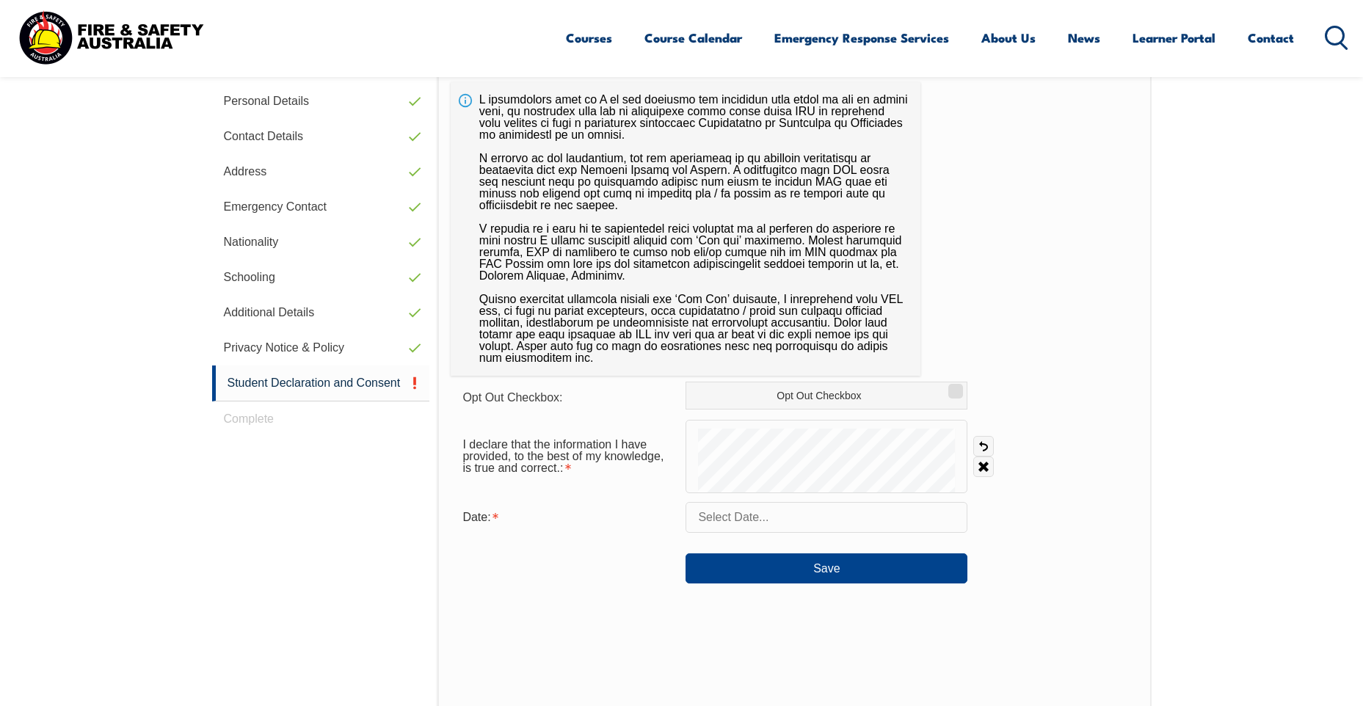
click at [722, 512] on input "text" at bounding box center [827, 517] width 282 height 31
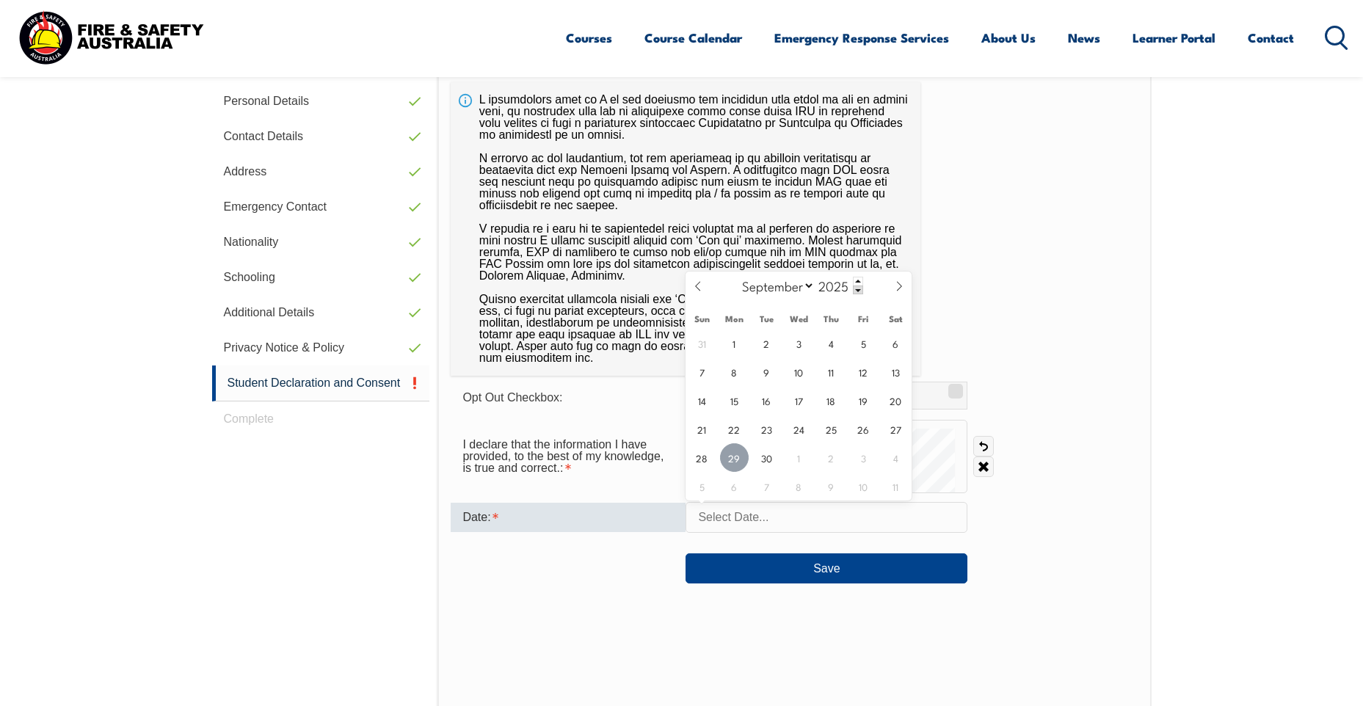
click at [725, 450] on span "29" at bounding box center [734, 457] width 29 height 29
type input "September 29, 2025"
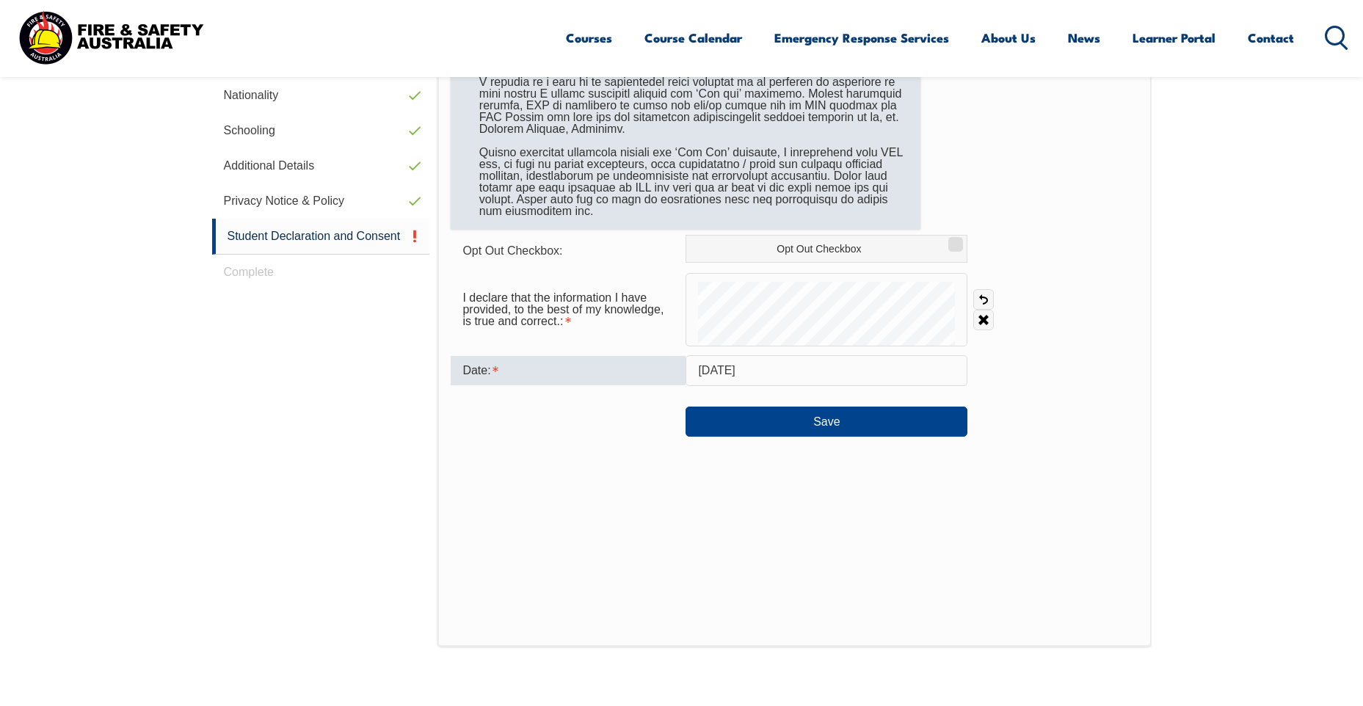
scroll to position [546, 0]
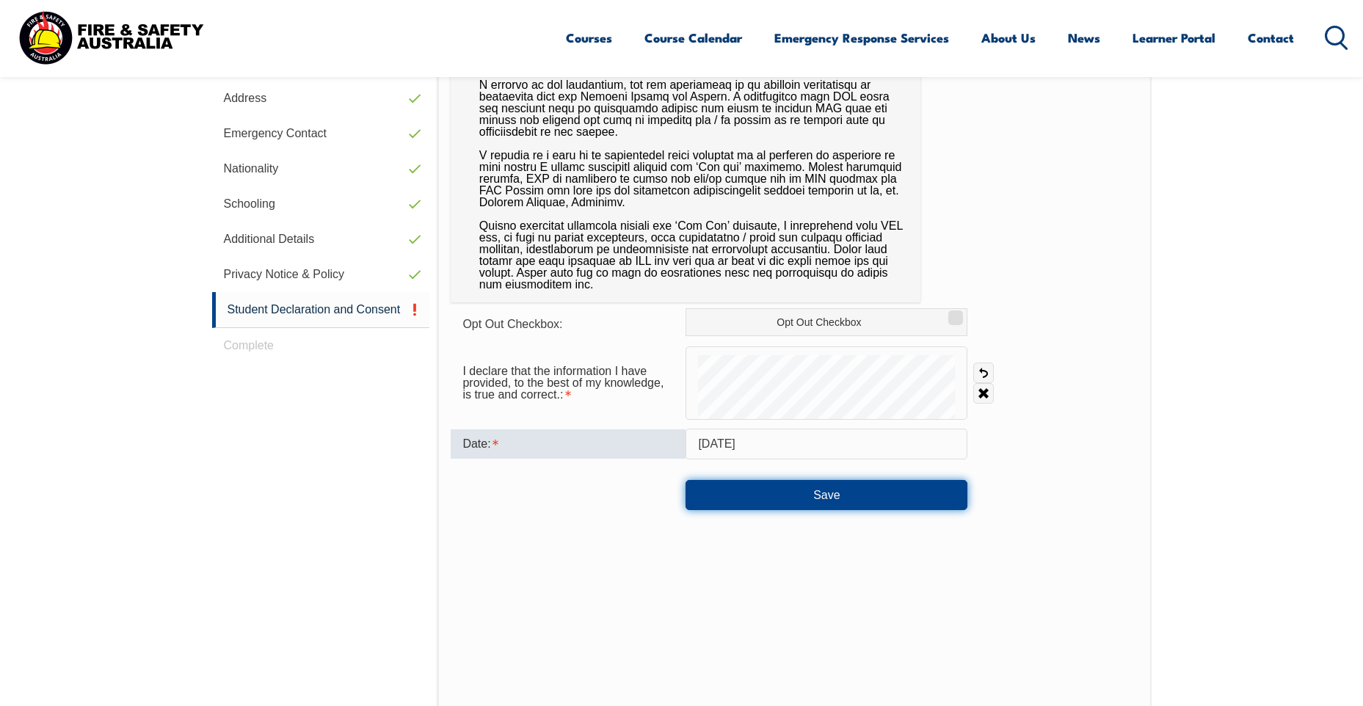
click at [780, 497] on button "Save" at bounding box center [827, 494] width 282 height 29
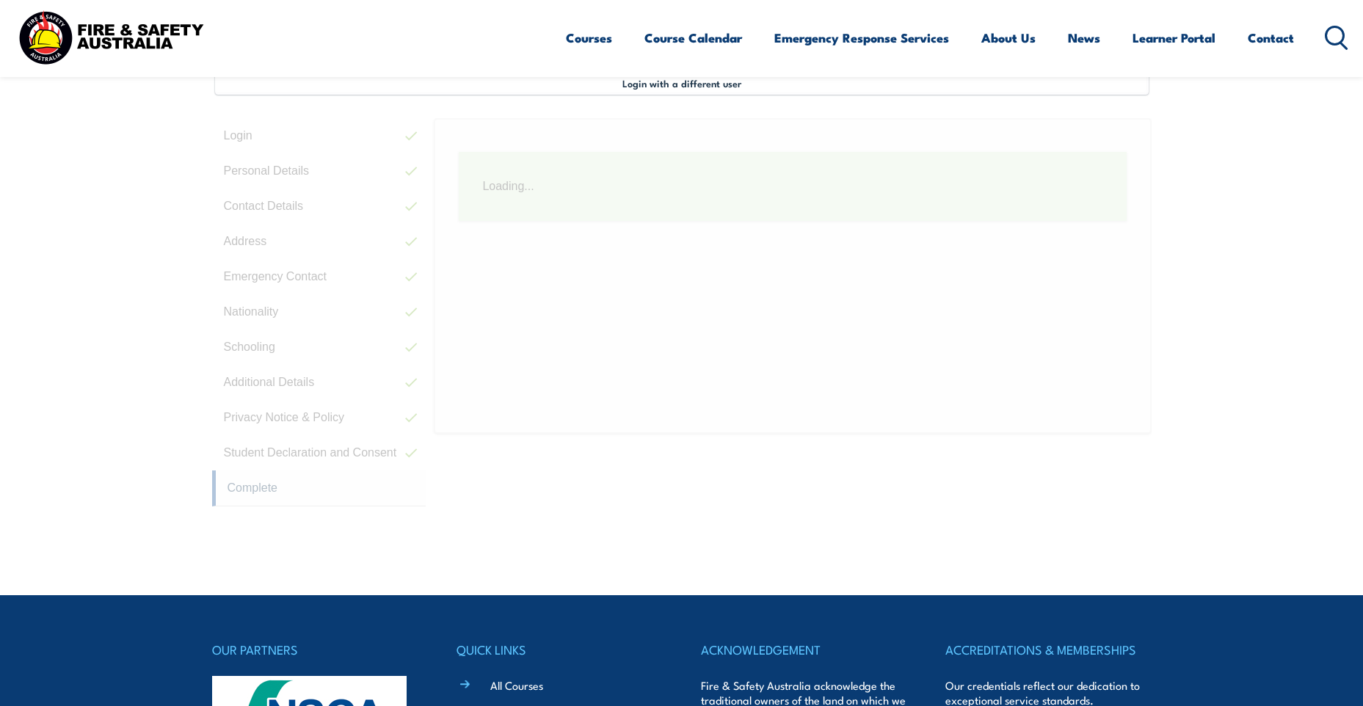
scroll to position [400, 0]
